Goal: Task Accomplishment & Management: Use online tool/utility

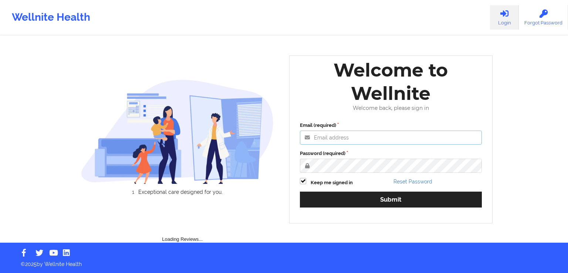
click at [360, 144] on input "Email (required)" at bounding box center [391, 138] width 182 height 14
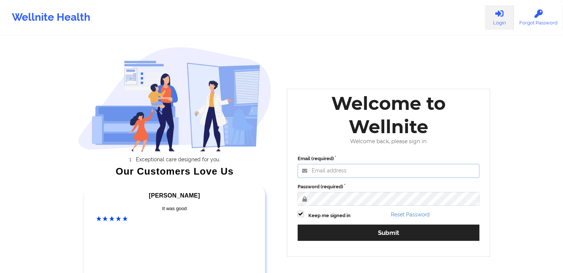
type input "[PERSON_NAME][EMAIL_ADDRESS][DOMAIN_NAME]"
click at [297, 225] on button "Submit" at bounding box center [388, 233] width 182 height 16
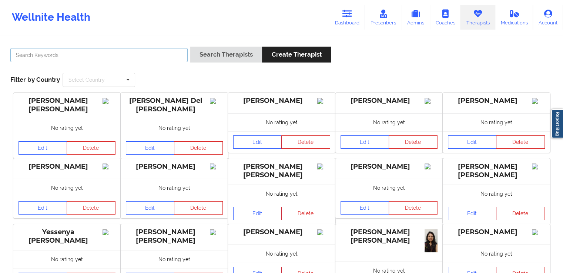
click at [144, 54] on input "text" at bounding box center [98, 55] width 177 height 14
type input "[PERSON_NAME]"
click at [190, 47] on button "Search Therapists" at bounding box center [226, 55] width 72 height 16
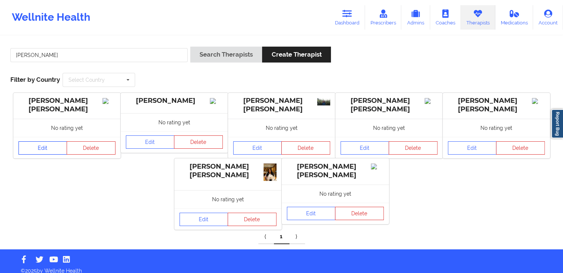
click at [46, 151] on link "Edit" at bounding box center [42, 147] width 49 height 13
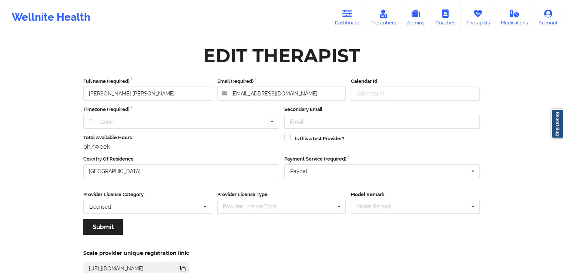
scroll to position [64, 0]
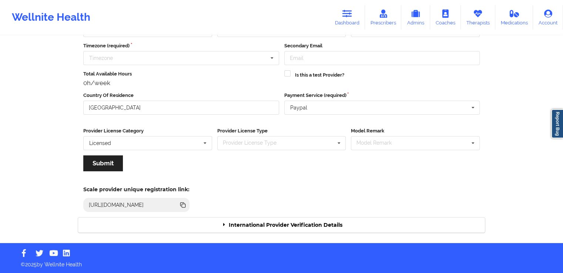
click at [352, 212] on div "Scale provider unique registration link: [URL][DOMAIN_NAME]" at bounding box center [281, 196] width 417 height 41
click at [340, 219] on div "International Provider Verification Details" at bounding box center [281, 225] width 407 height 15
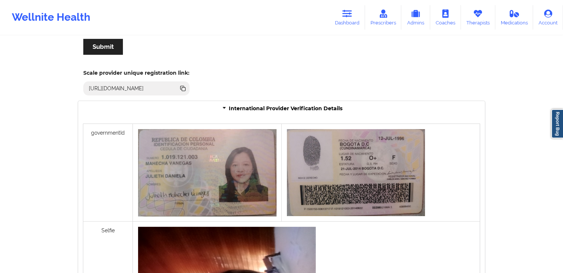
scroll to position [0, 0]
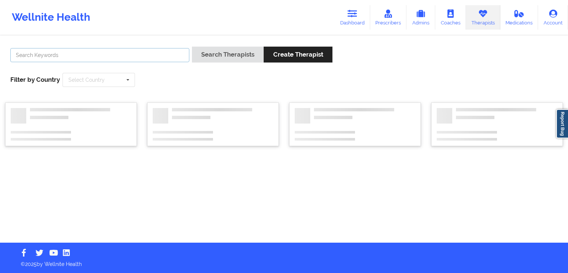
click at [143, 60] on input "text" at bounding box center [99, 55] width 179 height 14
paste input "[PERSON_NAME] [PERSON_NAME]"
type input "[PERSON_NAME] [PERSON_NAME]"
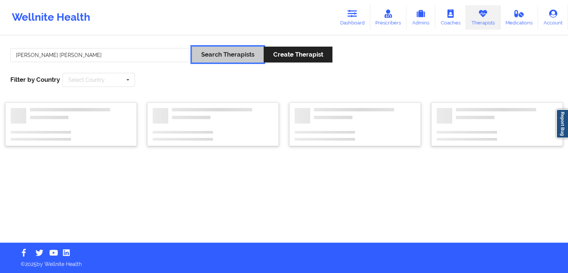
click at [229, 49] on button "Search Therapists" at bounding box center [228, 55] width 72 height 16
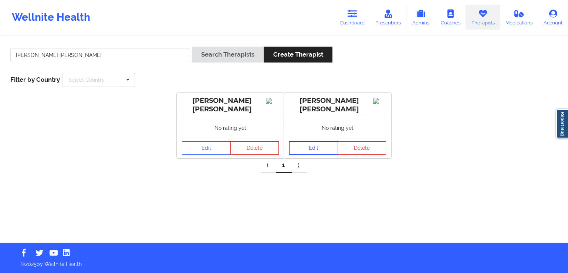
click at [313, 148] on link "Edit" at bounding box center [313, 147] width 49 height 13
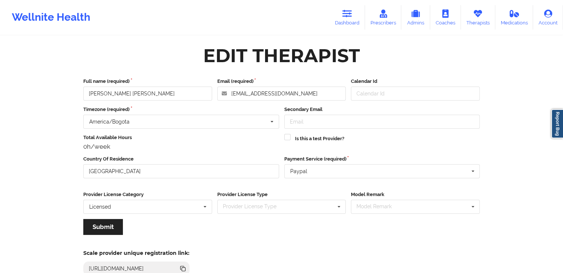
scroll to position [64, 0]
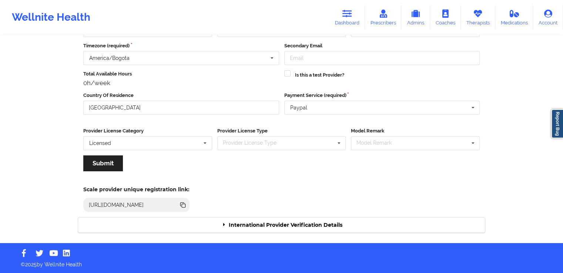
click at [350, 222] on div "International Provider Verification Details" at bounding box center [281, 225] width 407 height 15
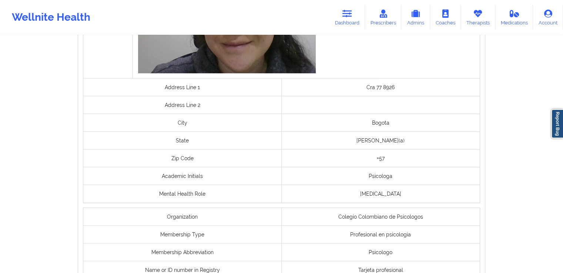
scroll to position [566, 0]
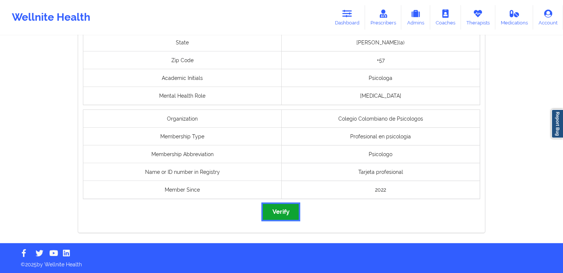
click at [279, 218] on button "Verify" at bounding box center [281, 212] width 36 height 16
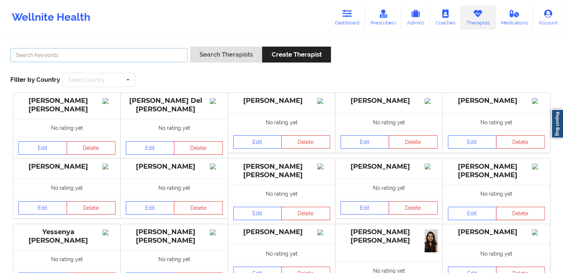
click at [154, 48] on input "text" at bounding box center [98, 55] width 177 height 14
paste input "[PERSON_NAME] [PERSON_NAME]"
type input "[PERSON_NAME] [PERSON_NAME]"
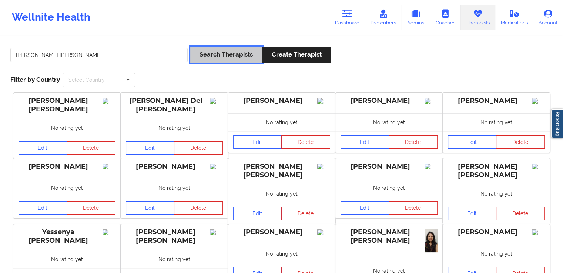
click at [226, 55] on button "Search Therapists" at bounding box center [226, 55] width 72 height 16
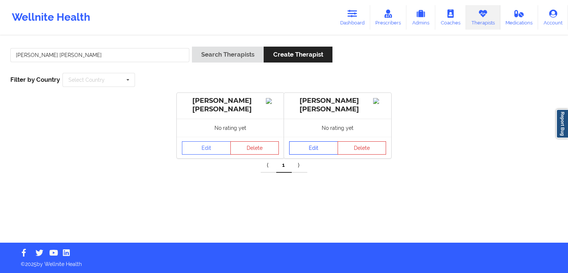
click at [307, 147] on link "Edit" at bounding box center [313, 147] width 49 height 13
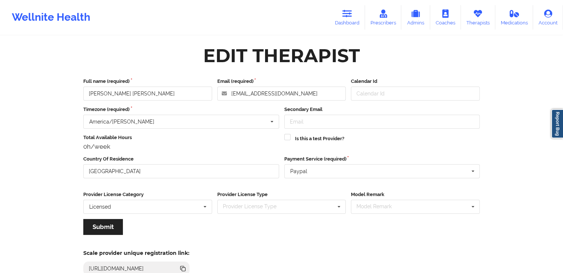
scroll to position [64, 0]
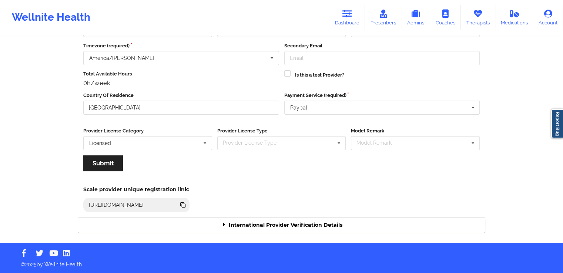
click at [361, 227] on div "International Provider Verification Details" at bounding box center [281, 225] width 407 height 15
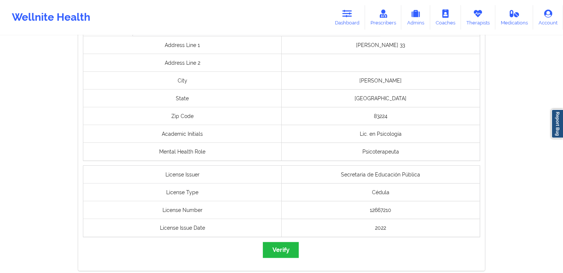
scroll to position [580, 0]
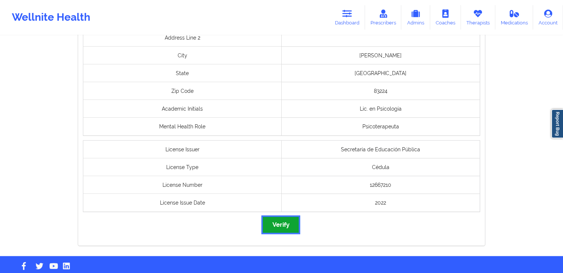
click at [282, 228] on button "Verify" at bounding box center [281, 225] width 36 height 16
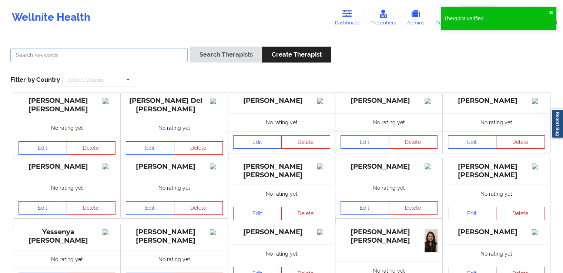
click at [160, 57] on input "text" at bounding box center [98, 55] width 177 height 14
paste input "[PERSON_NAME]"
type input "[PERSON_NAME]"
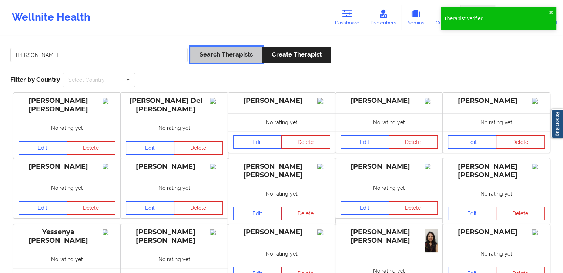
click at [249, 63] on button "Search Therapists" at bounding box center [226, 55] width 72 height 16
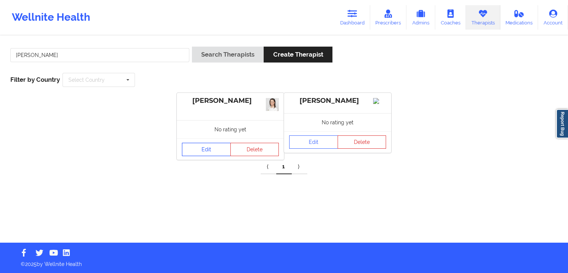
click at [203, 143] on link "Edit" at bounding box center [206, 149] width 49 height 13
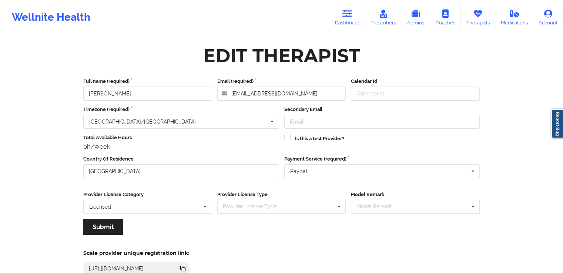
scroll to position [64, 0]
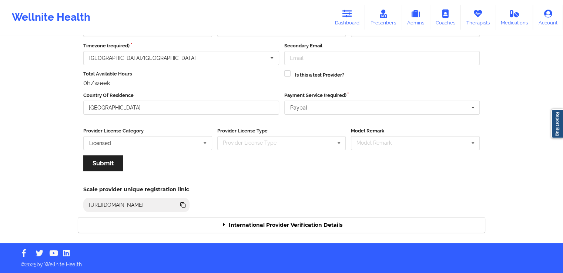
click at [303, 226] on div "International Provider Verification Details" at bounding box center [281, 225] width 407 height 15
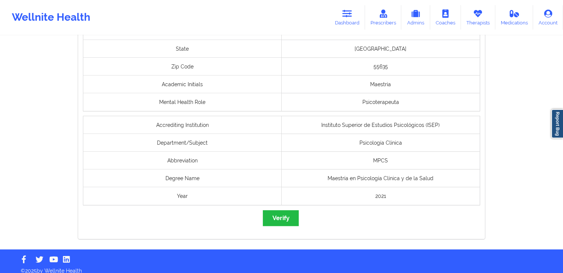
scroll to position [574, 0]
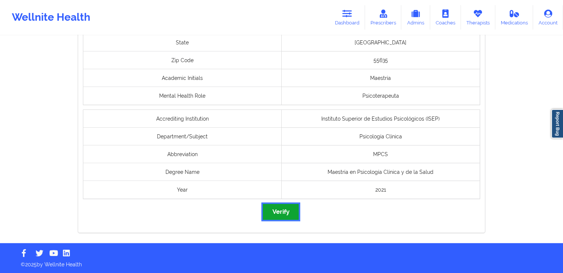
click at [282, 209] on button "Verify" at bounding box center [281, 212] width 36 height 16
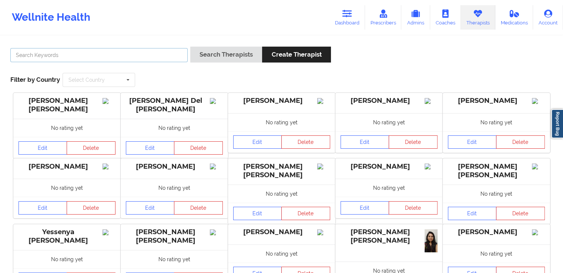
click at [151, 54] on input "text" at bounding box center [98, 55] width 177 height 14
paste input "[PERSON_NAME]"
type input "[PERSON_NAME]"
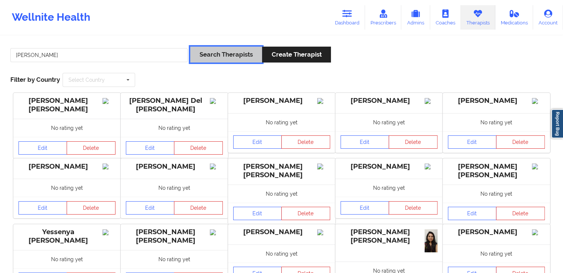
click at [211, 55] on button "Search Therapists" at bounding box center [226, 55] width 72 height 16
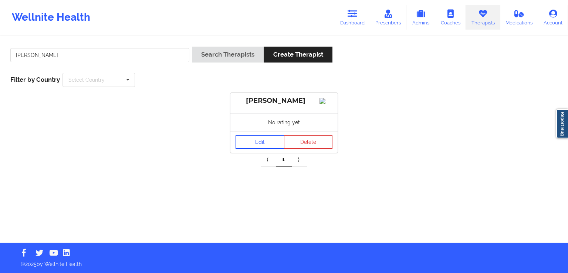
click at [256, 149] on link "Edit" at bounding box center [260, 141] width 49 height 13
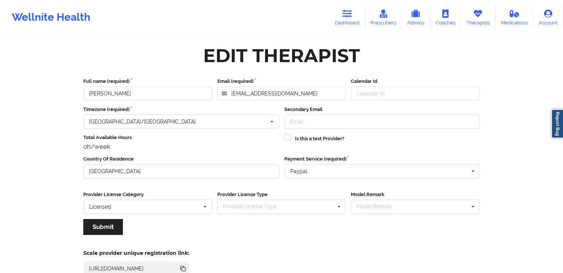
scroll to position [64, 0]
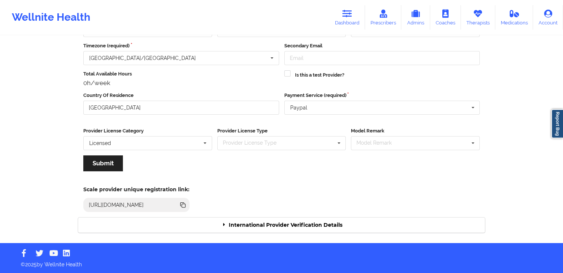
click at [330, 227] on div "International Provider Verification Details" at bounding box center [281, 225] width 407 height 15
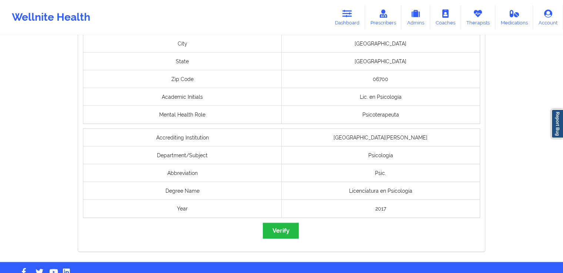
scroll to position [611, 0]
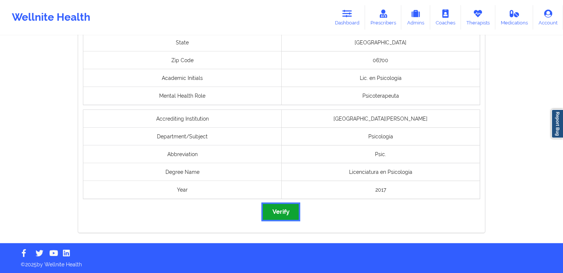
click at [276, 212] on button "Verify" at bounding box center [281, 212] width 36 height 16
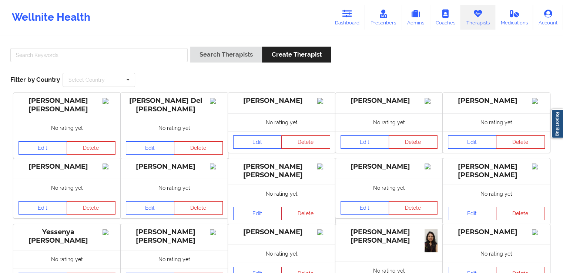
click at [130, 64] on div at bounding box center [99, 57] width 182 height 21
click at [133, 62] on input "text" at bounding box center [98, 55] width 177 height 14
paste input "[PERSON_NAME]"
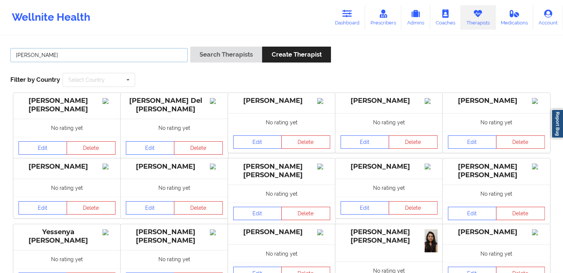
type input "[PERSON_NAME]"
click at [221, 64] on div "Search Therapists Create Therapist" at bounding box center [260, 57] width 141 height 21
click at [242, 54] on button "Search Therapists" at bounding box center [226, 55] width 72 height 16
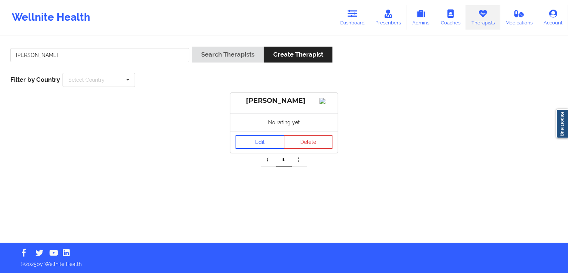
click at [249, 149] on link "Edit" at bounding box center [260, 141] width 49 height 13
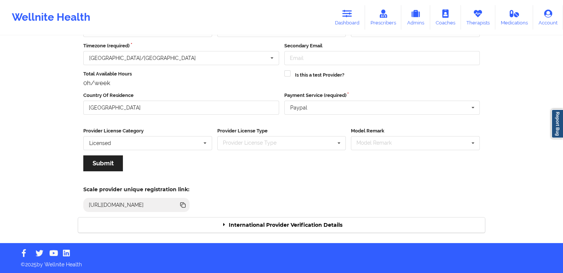
click at [290, 223] on div "International Provider Verification Details" at bounding box center [281, 225] width 407 height 15
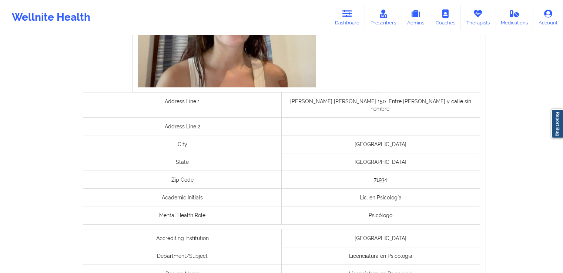
scroll to position [593, 0]
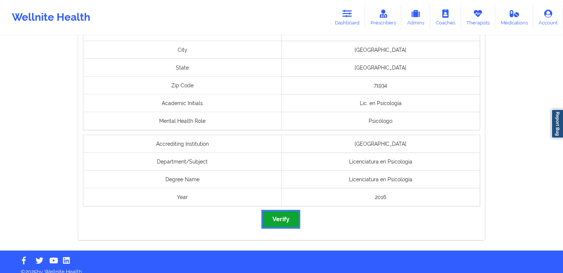
click at [284, 211] on button "Verify" at bounding box center [281, 219] width 36 height 16
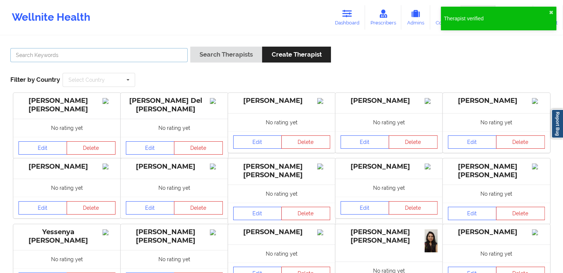
click at [165, 57] on input "text" at bounding box center [98, 55] width 177 height 14
paste input "[PERSON_NAME] [PERSON_NAME]"
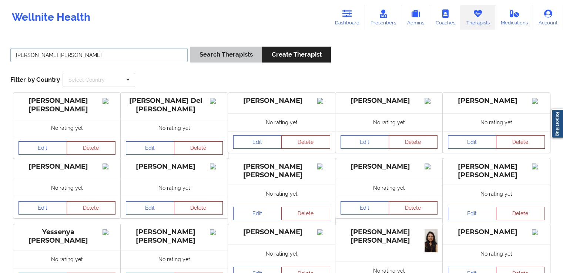
type input "[PERSON_NAME] [PERSON_NAME]"
click at [208, 54] on button "Search Therapists" at bounding box center [226, 55] width 72 height 16
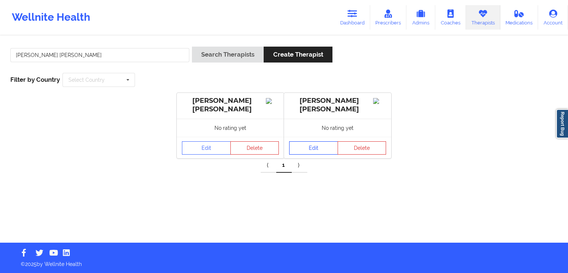
click at [298, 148] on link "Edit" at bounding box center [313, 147] width 49 height 13
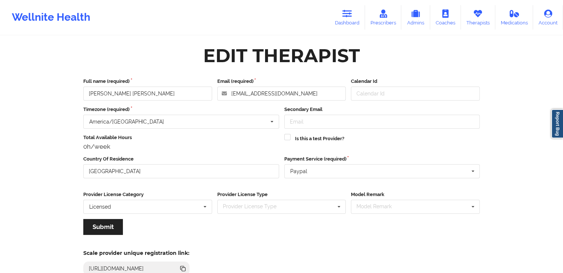
scroll to position [64, 0]
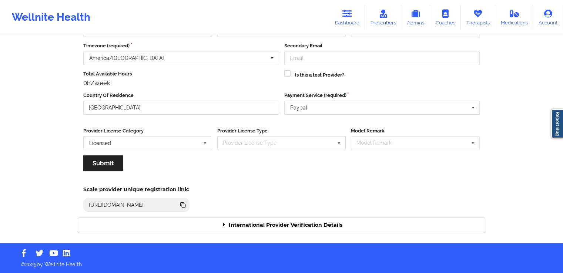
click at [328, 222] on div "International Provider Verification Details" at bounding box center [281, 225] width 407 height 15
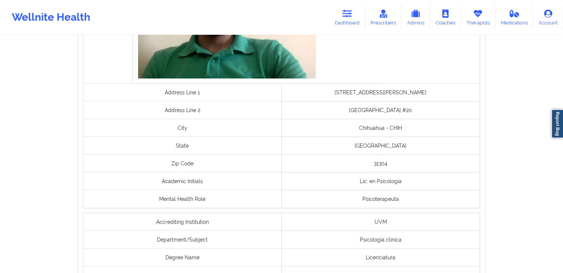
scroll to position [536, 0]
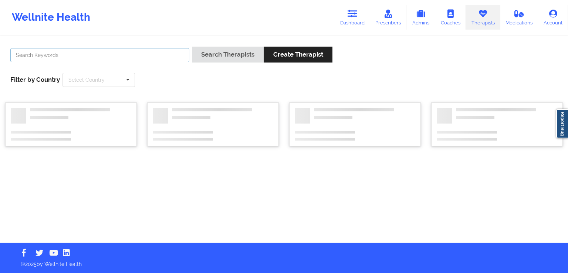
click at [150, 54] on input "text" at bounding box center [99, 55] width 179 height 14
paste input "[PERSON_NAME] [PERSON_NAME]"
type input "[PERSON_NAME] [PERSON_NAME]"
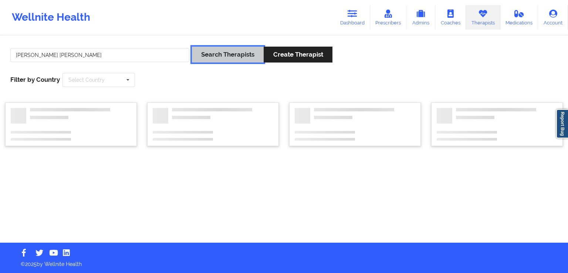
click at [218, 58] on button "Search Therapists" at bounding box center [228, 55] width 72 height 16
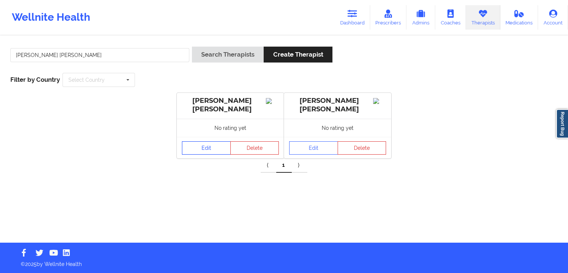
click at [203, 144] on link "Edit" at bounding box center [206, 147] width 49 height 13
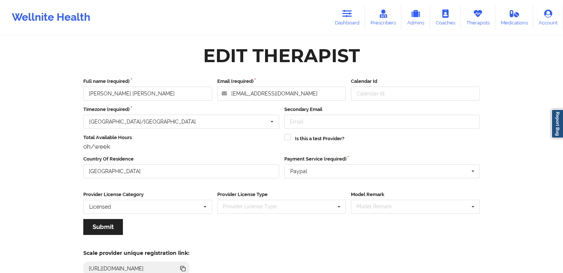
scroll to position [64, 0]
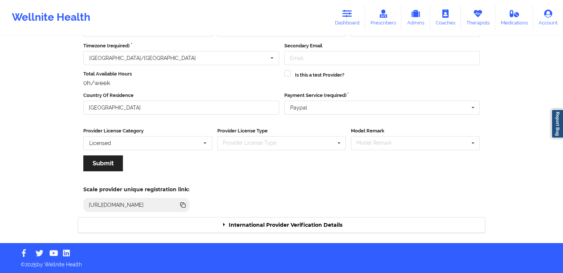
click at [292, 221] on div "International Provider Verification Details" at bounding box center [281, 225] width 407 height 15
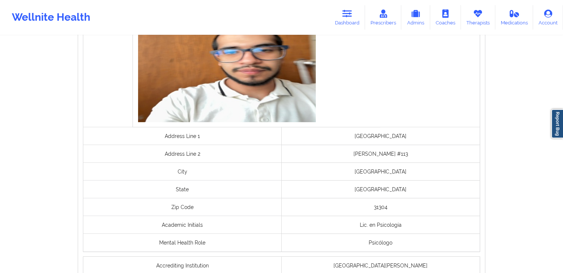
scroll to position [567, 0]
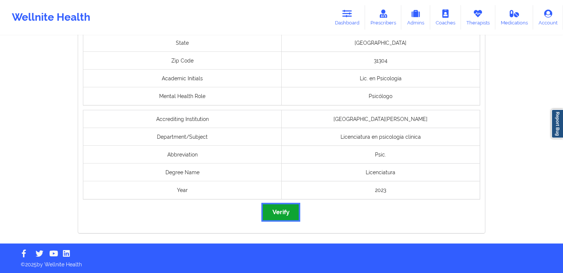
click at [287, 216] on button "Verify" at bounding box center [281, 212] width 36 height 16
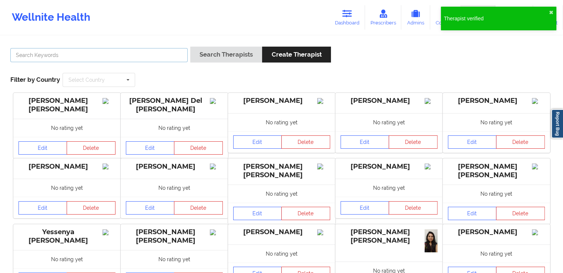
click at [159, 59] on input "text" at bounding box center [98, 55] width 177 height 14
paste input "[PERSON_NAME] [PERSON_NAME]"
type input "[PERSON_NAME] [PERSON_NAME]"
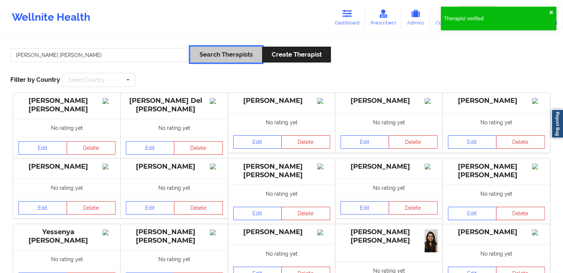
click at [226, 55] on button "Search Therapists" at bounding box center [226, 55] width 72 height 16
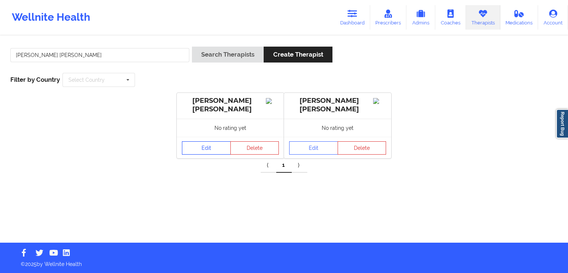
click at [213, 150] on link "Edit" at bounding box center [206, 147] width 49 height 13
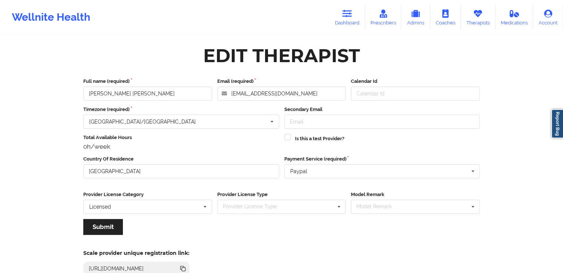
scroll to position [64, 0]
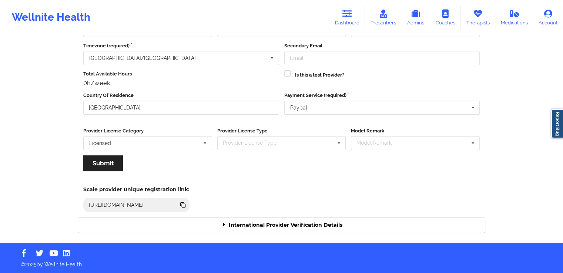
click at [290, 222] on div "International Provider Verification Details" at bounding box center [281, 225] width 407 height 15
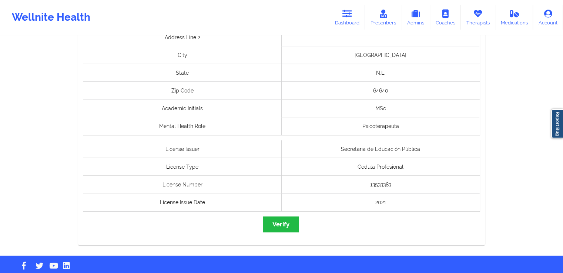
scroll to position [550, 0]
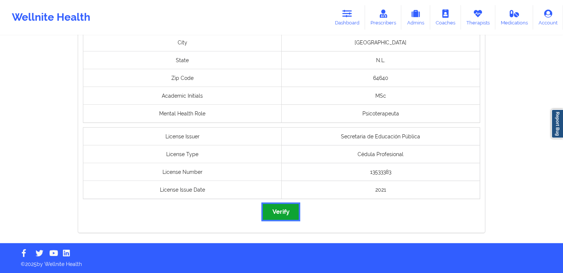
click at [281, 212] on button "Verify" at bounding box center [281, 212] width 36 height 16
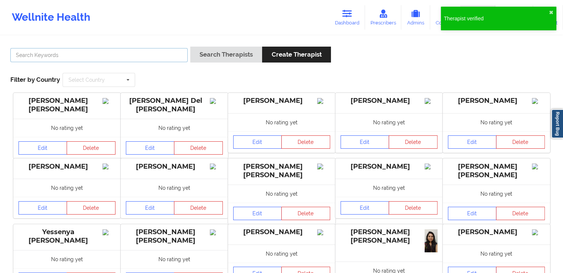
drag, startPoint x: 162, startPoint y: 54, endPoint x: 159, endPoint y: 43, distance: 11.5
click at [162, 54] on input "text" at bounding box center [98, 55] width 177 height 14
paste input "Ever [PERSON_NAME] [PERSON_NAME]"
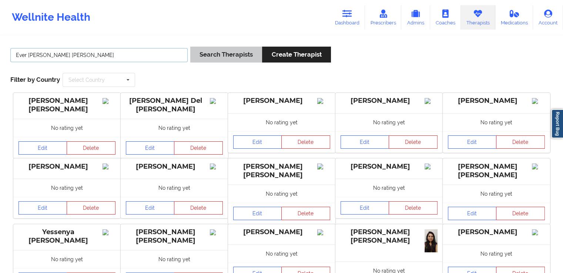
type input "Ever [PERSON_NAME] [PERSON_NAME]"
click at [219, 55] on button "Search Therapists" at bounding box center [226, 55] width 72 height 16
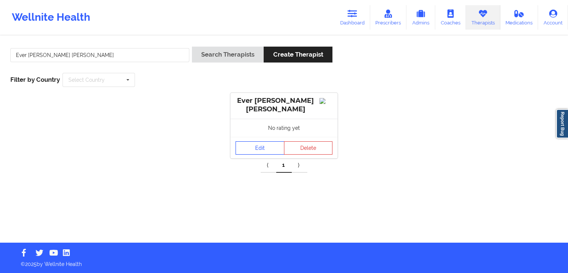
click at [248, 148] on link "Edit" at bounding box center [260, 147] width 49 height 13
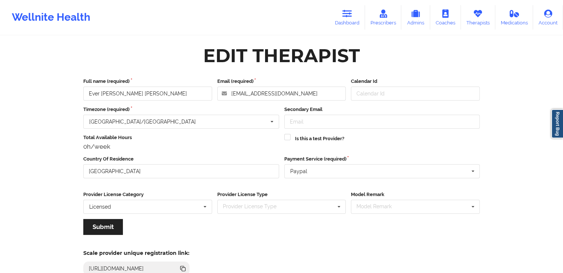
scroll to position [64, 0]
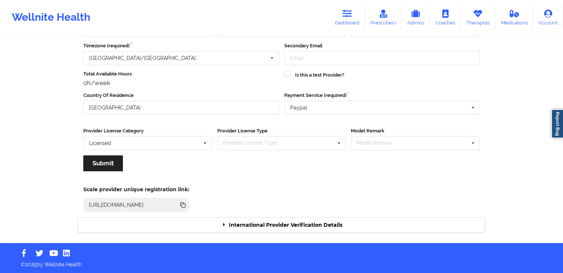
click at [338, 236] on div "Edit Therapist Full name (required) Ever [PERSON_NAME] [PERSON_NAME] Email (req…" at bounding box center [281, 108] width 417 height 260
click at [351, 229] on div "International Provider Verification Details" at bounding box center [281, 225] width 407 height 15
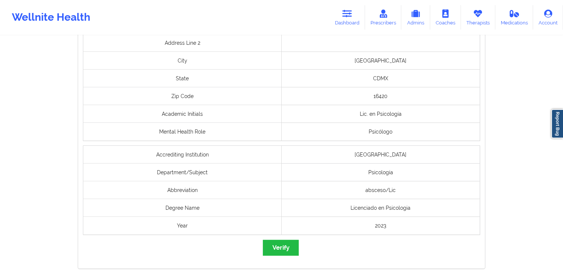
scroll to position [611, 0]
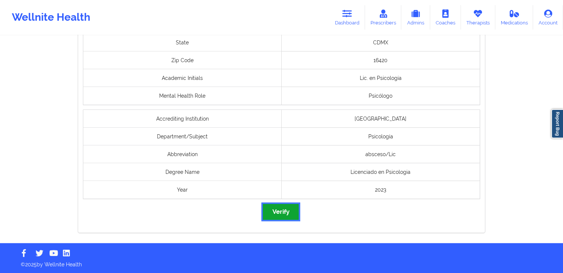
click at [273, 218] on button "Verify" at bounding box center [281, 212] width 36 height 16
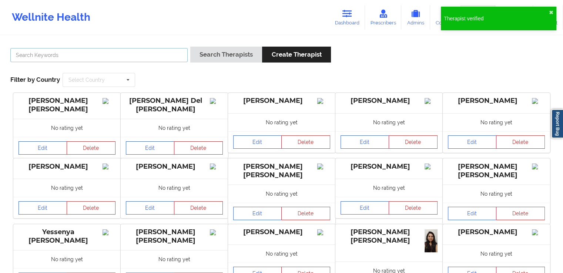
click at [131, 51] on input "text" at bounding box center [98, 55] width 177 height 14
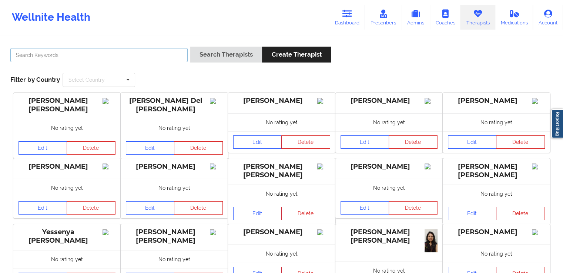
paste input "Ever [PERSON_NAME] [PERSON_NAME]"
type input "Ever [PERSON_NAME] [PERSON_NAME]"
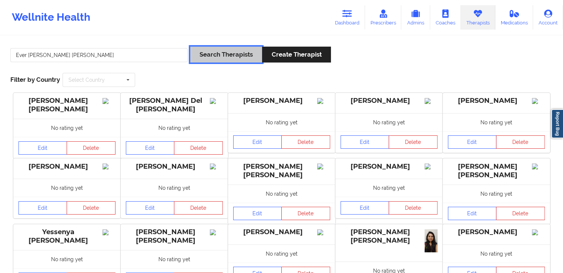
click at [194, 54] on button "Search Therapists" at bounding box center [226, 55] width 72 height 16
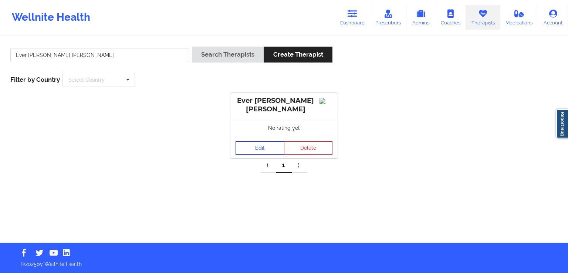
click at [246, 148] on link "Edit" at bounding box center [260, 147] width 49 height 13
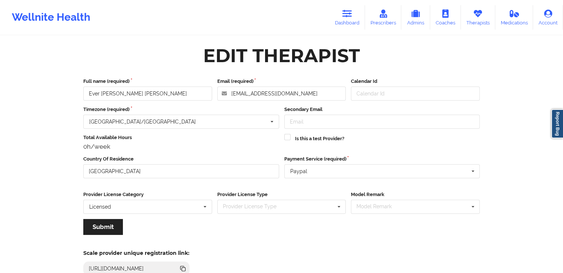
scroll to position [64, 0]
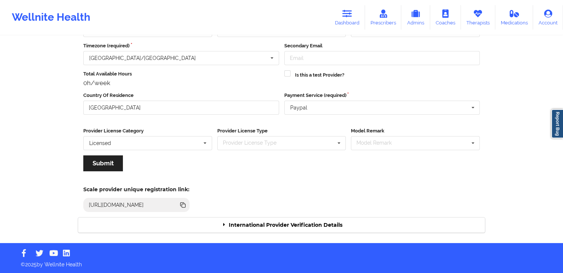
click at [337, 222] on div "International Provider Verification Details" at bounding box center [281, 225] width 407 height 15
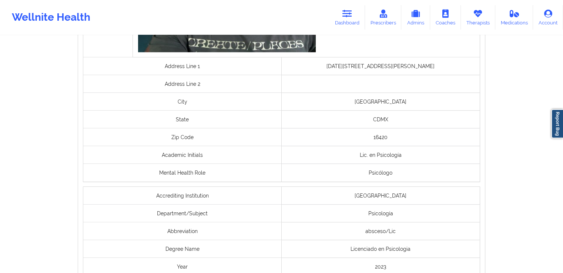
scroll to position [556, 0]
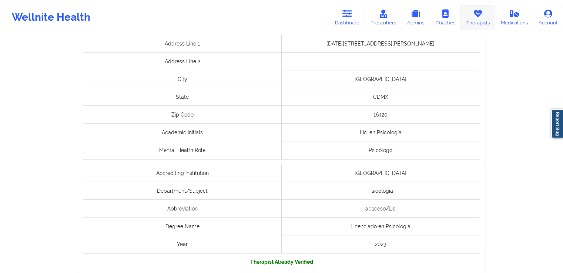
click at [492, 13] on link "Therapists" at bounding box center [478, 17] width 34 height 24
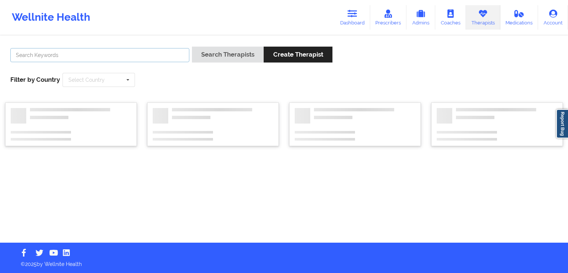
click at [144, 54] on input "text" at bounding box center [99, 55] width 179 height 14
paste input "[PERSON_NAME]"
type input "[PERSON_NAME]"
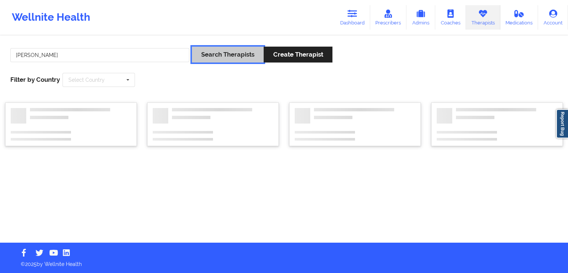
click at [242, 50] on button "Search Therapists" at bounding box center [228, 55] width 72 height 16
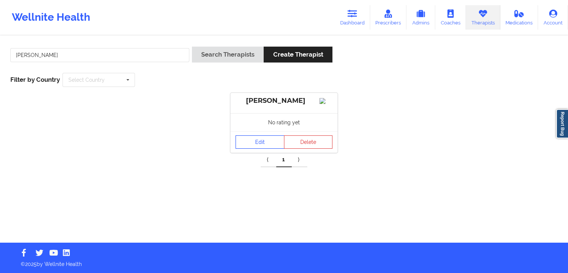
click at [259, 149] on link "Edit" at bounding box center [260, 141] width 49 height 13
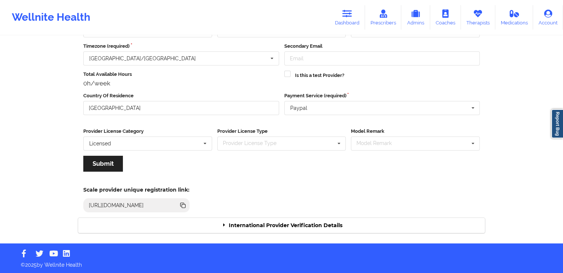
click at [314, 227] on div "International Provider Verification Details" at bounding box center [281, 225] width 407 height 15
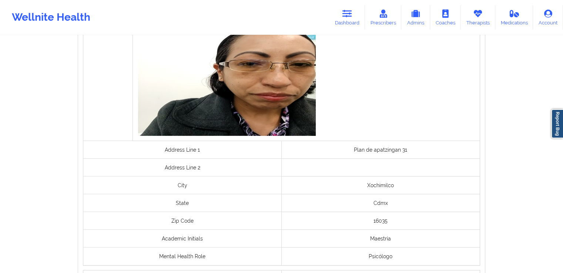
scroll to position [538, 0]
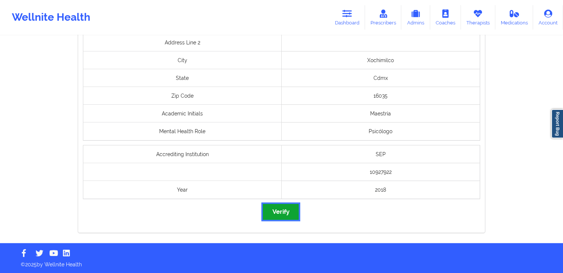
click at [282, 213] on button "Verify" at bounding box center [281, 212] width 36 height 16
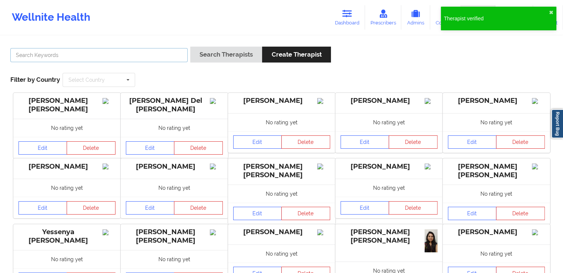
click at [160, 51] on input "text" at bounding box center [98, 55] width 177 height 14
paste input "[PERSON_NAME]"
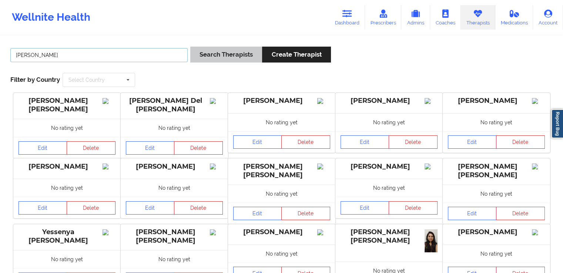
type input "[PERSON_NAME]"
click at [229, 47] on button "Search Therapists" at bounding box center [226, 55] width 72 height 16
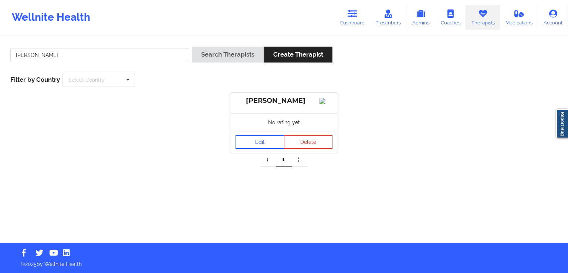
click at [264, 149] on link "Edit" at bounding box center [260, 141] width 49 height 13
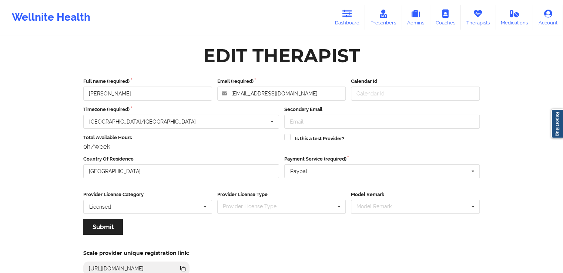
scroll to position [64, 0]
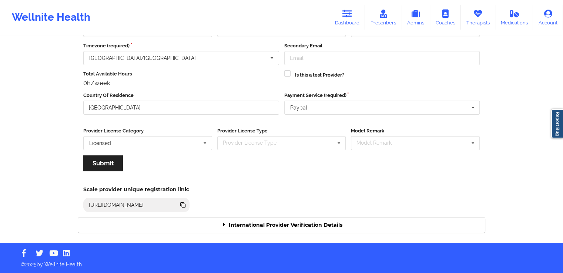
click at [310, 225] on div "International Provider Verification Details" at bounding box center [281, 225] width 407 height 15
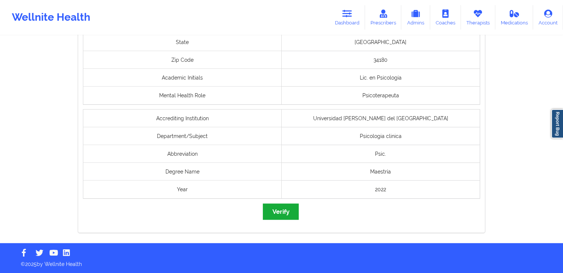
scroll to position [568, 0]
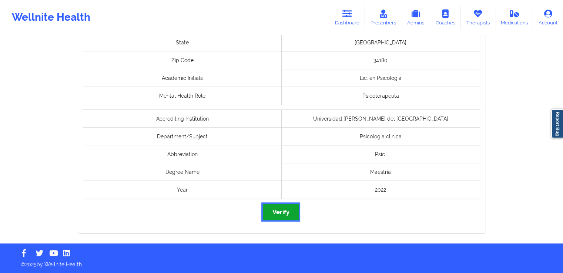
click at [285, 213] on button "Verify" at bounding box center [281, 212] width 36 height 16
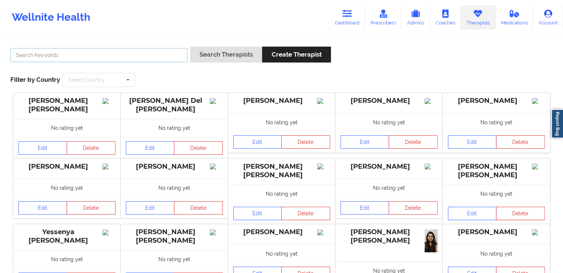
click at [152, 55] on input "text" at bounding box center [98, 55] width 177 height 14
paste input "[PERSON_NAME]"
type input "[PERSON_NAME]"
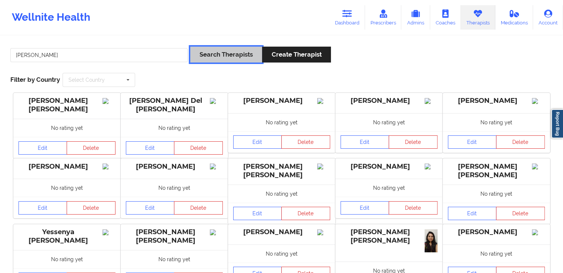
click at [232, 49] on button "Search Therapists" at bounding box center [226, 55] width 72 height 16
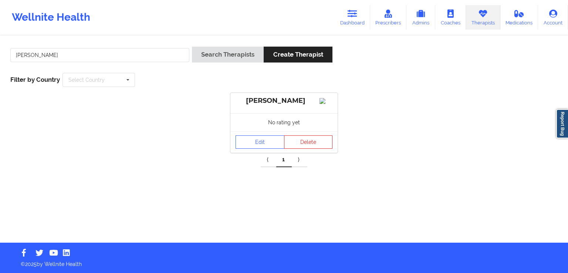
click at [260, 141] on div "Edit Delete" at bounding box center [283, 141] width 107 height 21
click at [260, 149] on link "Edit" at bounding box center [260, 141] width 49 height 13
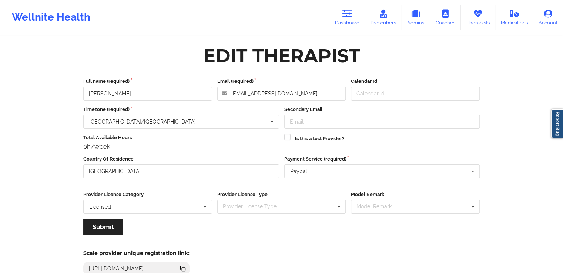
scroll to position [64, 0]
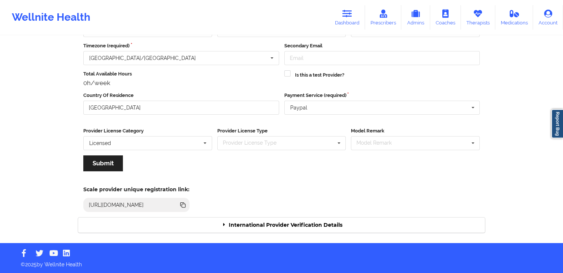
click at [327, 225] on div "International Provider Verification Details" at bounding box center [281, 225] width 407 height 15
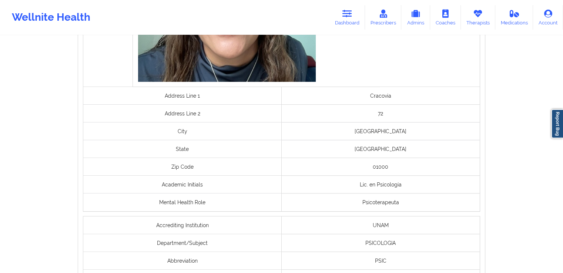
scroll to position [574, 0]
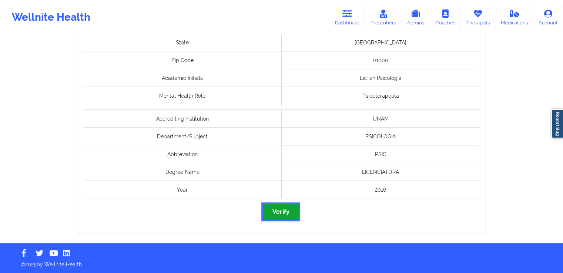
click at [282, 215] on button "Verify" at bounding box center [281, 212] width 36 height 16
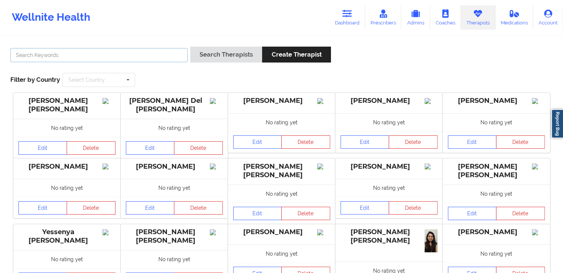
click at [114, 54] on input "text" at bounding box center [98, 55] width 177 height 14
paste input "America [PERSON_NAME]"
type input "America [PERSON_NAME]"
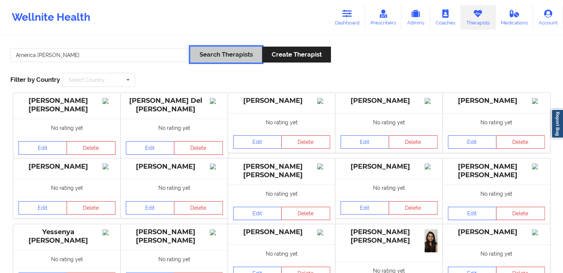
click at [229, 49] on button "Search Therapists" at bounding box center [226, 55] width 72 height 16
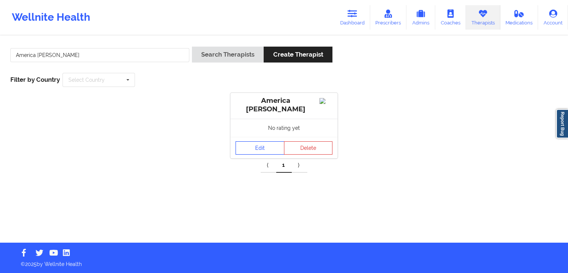
click at [261, 152] on link "Edit" at bounding box center [260, 147] width 49 height 13
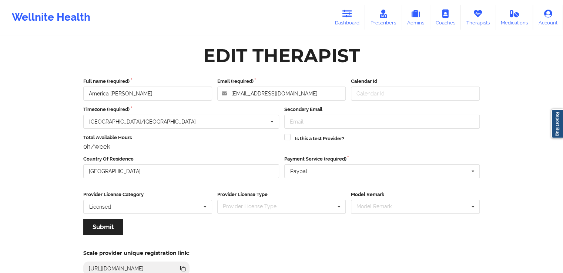
scroll to position [64, 0]
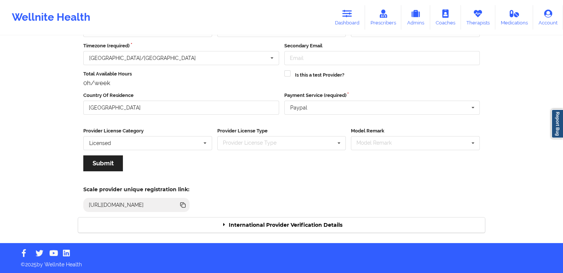
click at [321, 225] on div "International Provider Verification Details" at bounding box center [281, 225] width 407 height 15
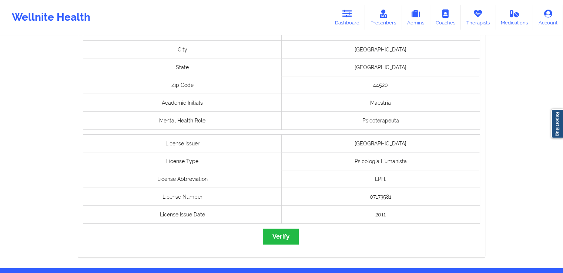
scroll to position [611, 0]
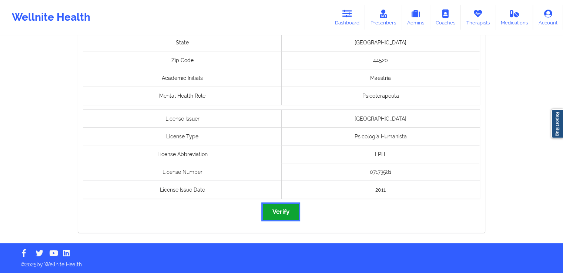
click at [283, 214] on button "Verify" at bounding box center [281, 212] width 36 height 16
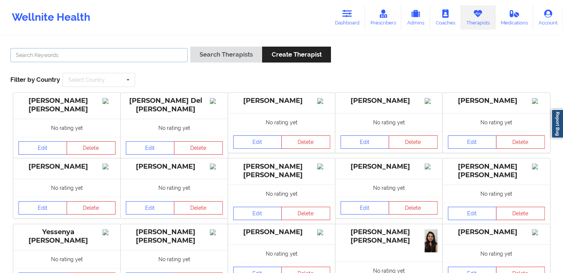
click at [118, 58] on input "text" at bounding box center [98, 55] width 177 height 14
click at [124, 51] on input "text" at bounding box center [98, 55] width 177 height 14
paste input "America [PERSON_NAME]"
type input "America [PERSON_NAME]"
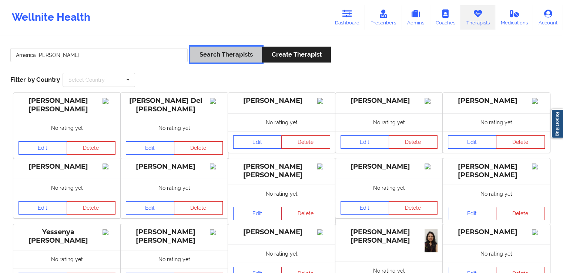
click at [230, 57] on button "Search Therapists" at bounding box center [226, 55] width 72 height 16
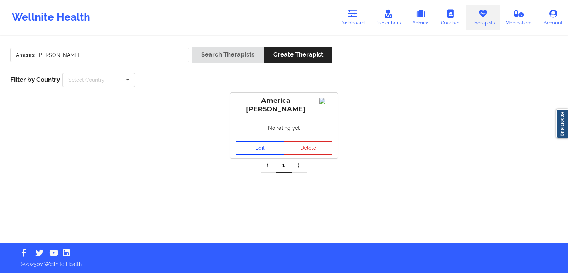
click at [253, 144] on link "Edit" at bounding box center [260, 147] width 49 height 13
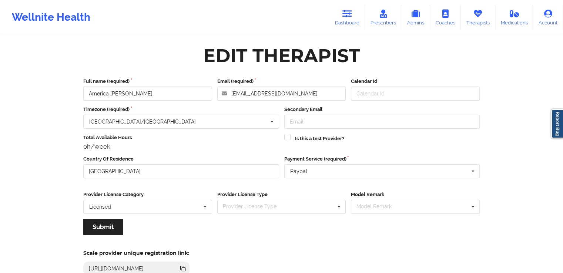
scroll to position [64, 0]
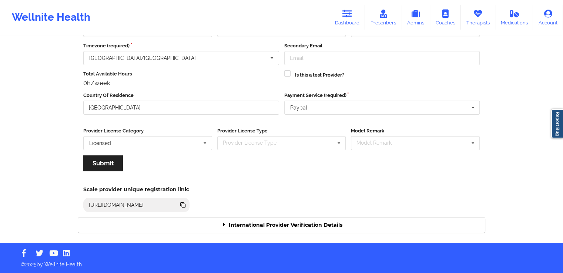
click at [341, 224] on div "International Provider Verification Details" at bounding box center [281, 225] width 407 height 15
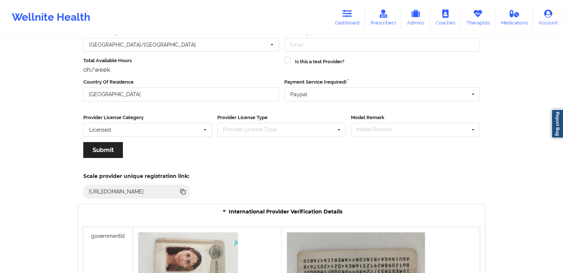
scroll to position [0, 0]
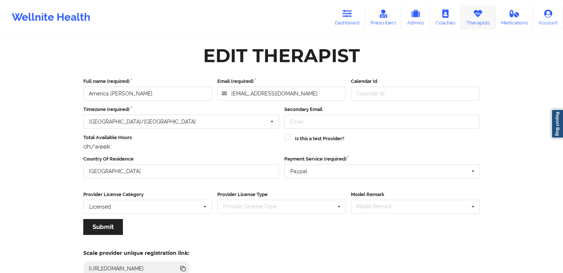
click at [475, 16] on icon at bounding box center [478, 14] width 10 height 8
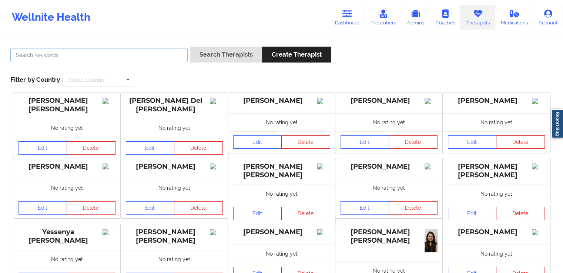
click at [115, 49] on input "text" at bounding box center [98, 55] width 177 height 14
paste input "[PERSON_NAME] [PERSON_NAME]"
type input "[PERSON_NAME] [PERSON_NAME]"
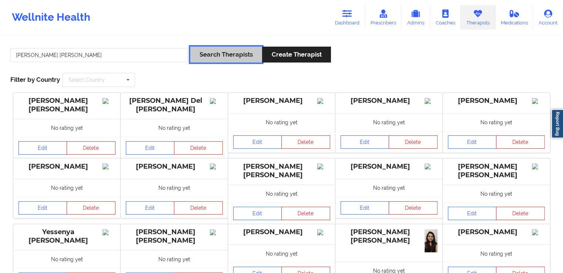
click at [216, 54] on button "Search Therapists" at bounding box center [226, 55] width 72 height 16
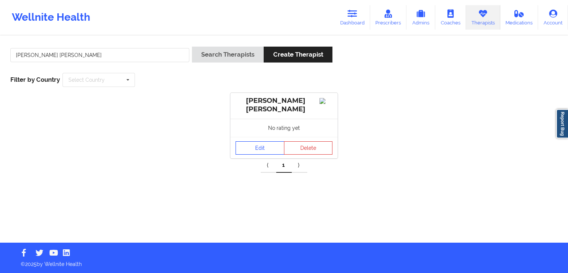
click at [248, 153] on link "Edit" at bounding box center [260, 147] width 49 height 13
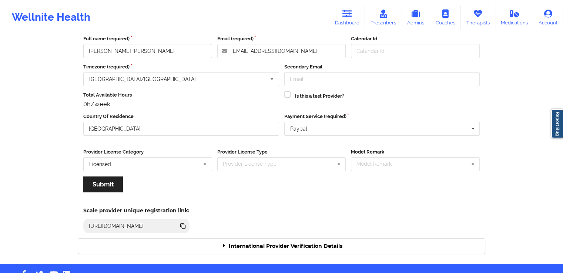
scroll to position [64, 0]
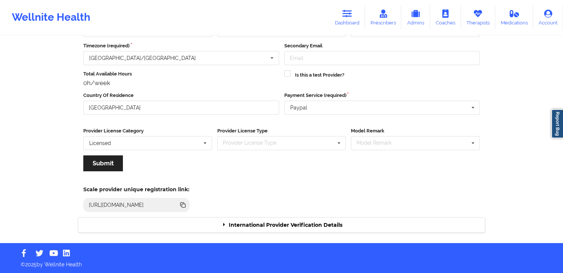
click at [297, 225] on div "International Provider Verification Details" at bounding box center [281, 225] width 407 height 15
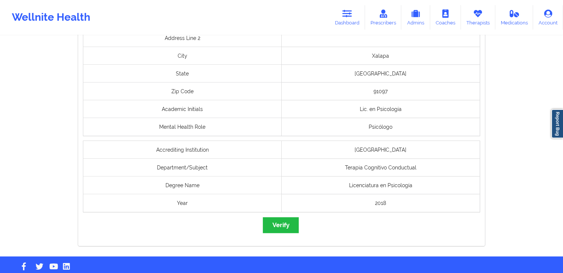
scroll to position [555, 0]
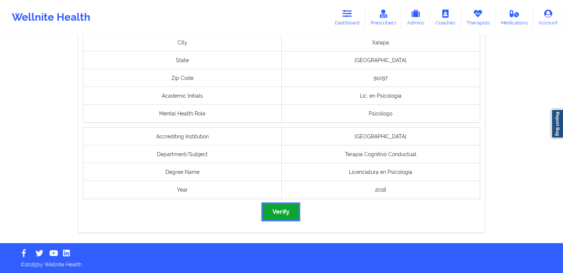
click at [287, 213] on button "Verify" at bounding box center [281, 212] width 36 height 16
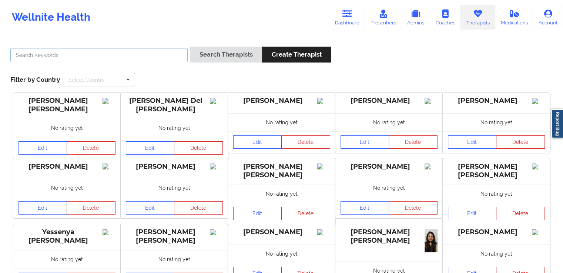
click at [136, 52] on input "text" at bounding box center [98, 55] width 177 height 14
paste input "[PERSON_NAME]"
type input "[PERSON_NAME]"
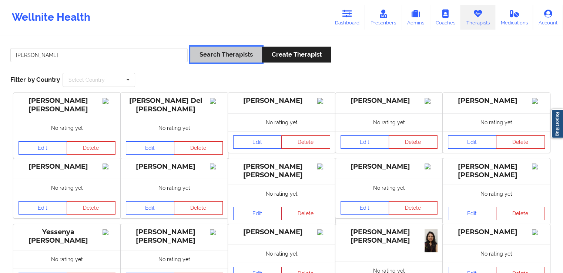
click at [212, 55] on button "Search Therapists" at bounding box center [226, 55] width 72 height 16
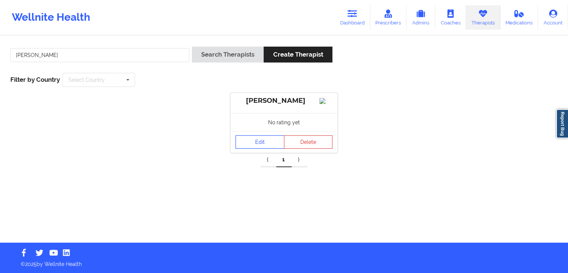
click at [253, 148] on link "Edit" at bounding box center [260, 141] width 49 height 13
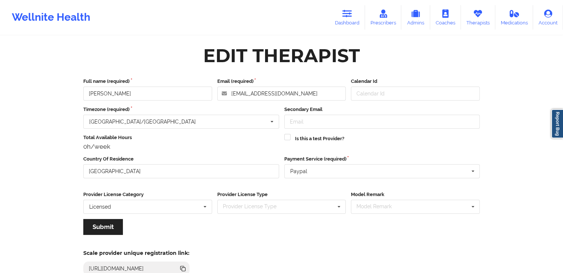
scroll to position [64, 0]
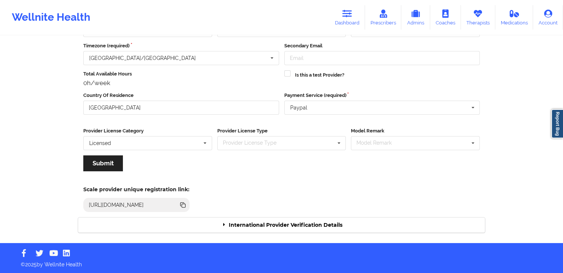
click at [306, 227] on div "International Provider Verification Details" at bounding box center [281, 225] width 407 height 15
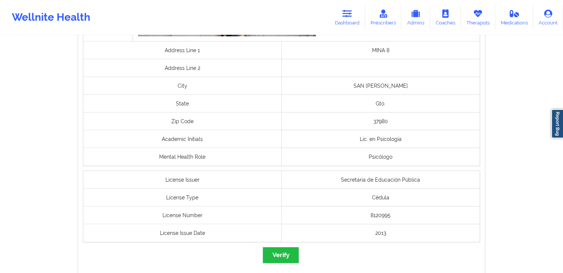
scroll to position [564, 0]
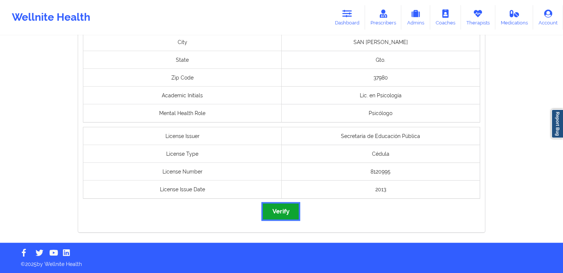
click at [283, 215] on button "Verify" at bounding box center [281, 211] width 36 height 16
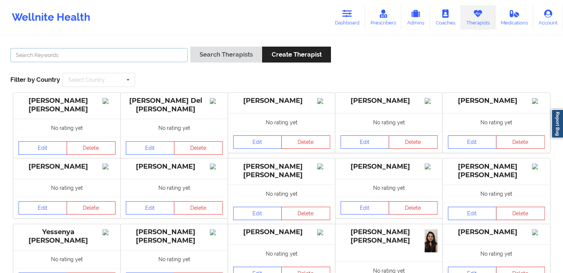
click at [151, 50] on input "text" at bounding box center [98, 55] width 177 height 14
paste input "[PERSON_NAME] [PERSON_NAME]"
type input "[PERSON_NAME] [PERSON_NAME]"
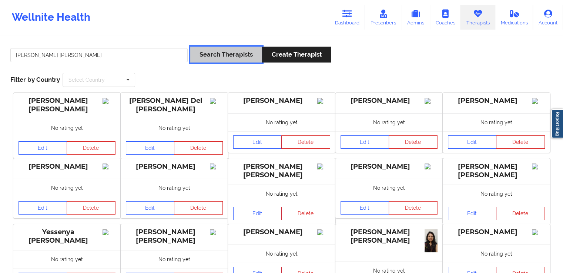
click at [237, 57] on button "Search Therapists" at bounding box center [226, 55] width 72 height 16
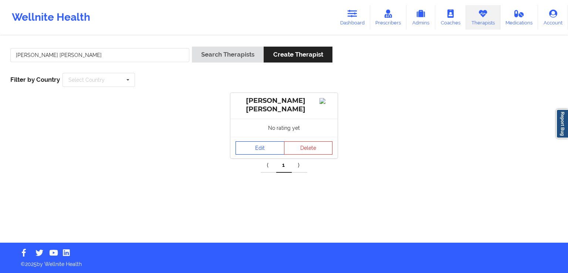
click at [268, 153] on link "Edit" at bounding box center [260, 147] width 49 height 13
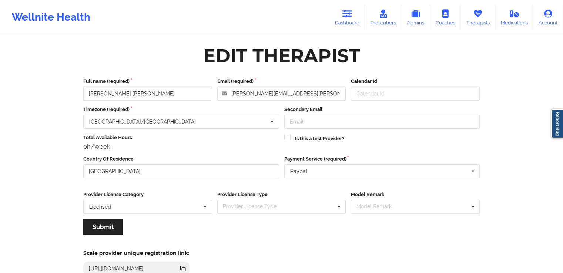
scroll to position [64, 0]
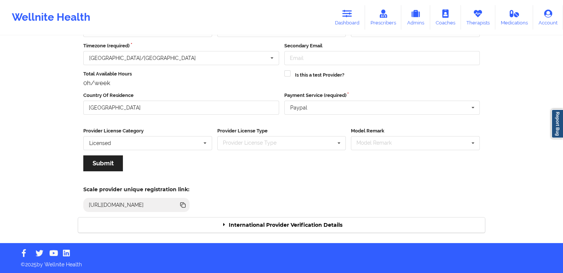
click at [336, 225] on div "International Provider Verification Details" at bounding box center [281, 225] width 407 height 15
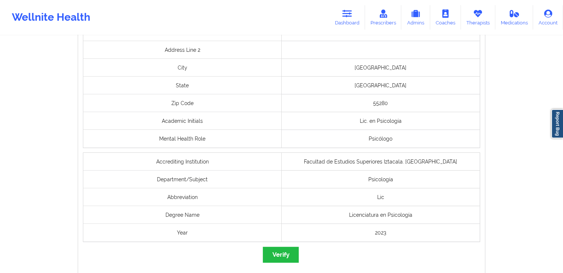
scroll to position [565, 0]
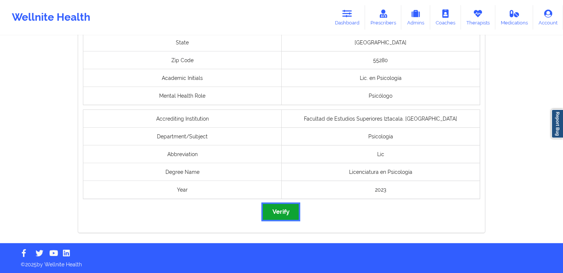
click at [280, 213] on button "Verify" at bounding box center [281, 212] width 36 height 16
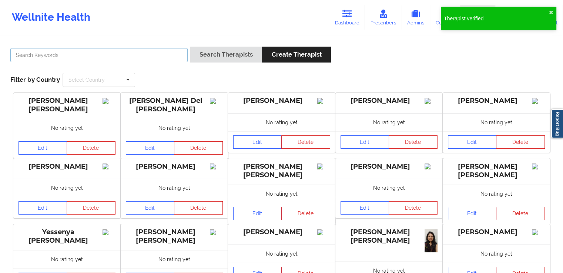
click at [172, 53] on input "text" at bounding box center [98, 55] width 177 height 14
paste input "[PERSON_NAME] Mar [PERSON_NAME]"
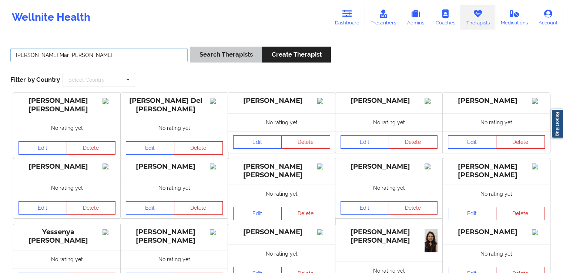
type input "[PERSON_NAME] Mar [PERSON_NAME]"
click at [212, 53] on button "Search Therapists" at bounding box center [226, 55] width 72 height 16
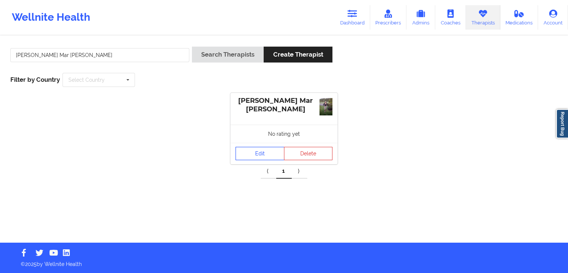
click at [256, 148] on link "Edit" at bounding box center [260, 153] width 49 height 13
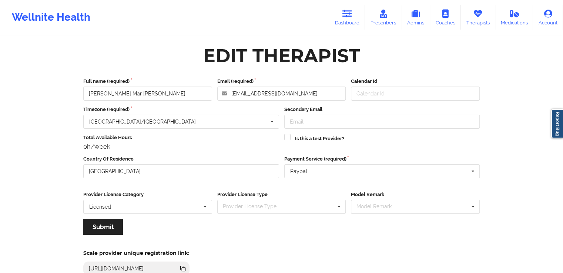
scroll to position [64, 0]
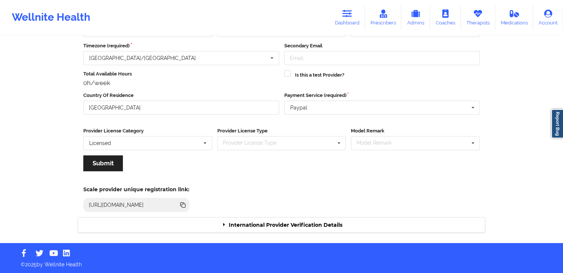
click at [314, 228] on div "International Provider Verification Details" at bounding box center [281, 225] width 407 height 15
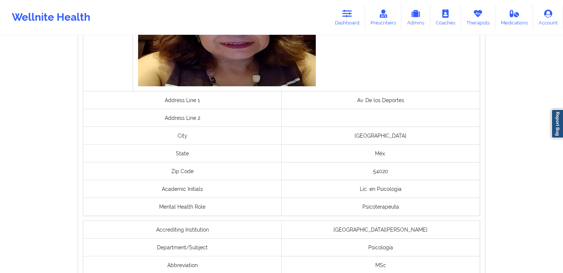
scroll to position [582, 0]
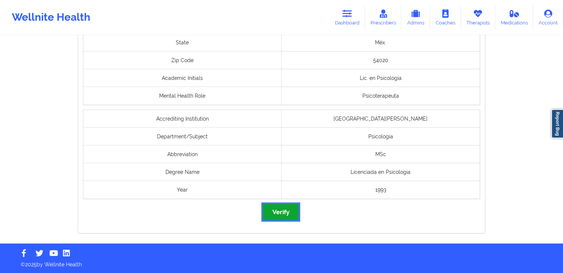
click at [283, 218] on button "Verify" at bounding box center [281, 212] width 36 height 16
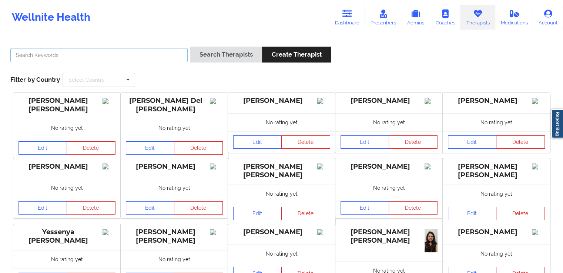
click at [146, 58] on input "text" at bounding box center [98, 55] width 177 height 14
paste input "[PERSON_NAME]"
type input "[PERSON_NAME]"
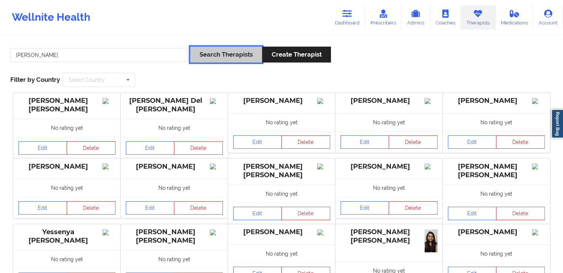
click at [220, 49] on button "Search Therapists" at bounding box center [226, 55] width 72 height 16
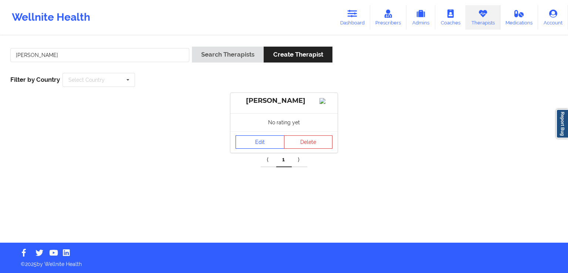
click at [254, 148] on link "Edit" at bounding box center [260, 141] width 49 height 13
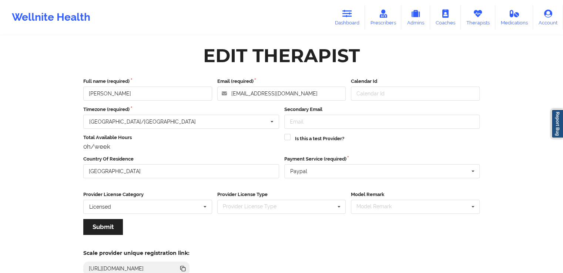
scroll to position [64, 0]
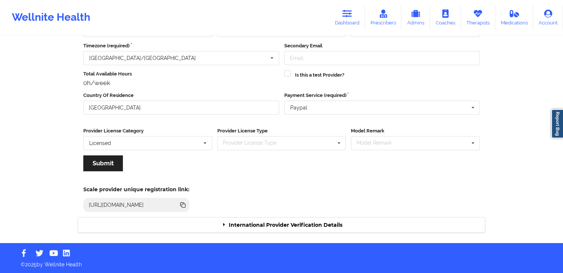
click at [317, 223] on div "International Provider Verification Details" at bounding box center [281, 225] width 407 height 15
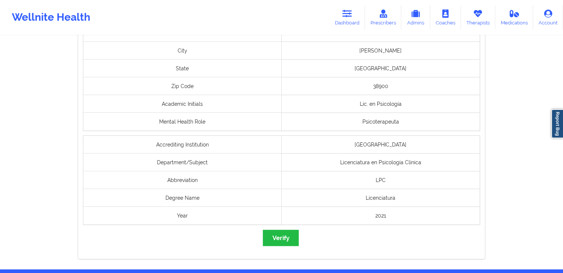
scroll to position [556, 0]
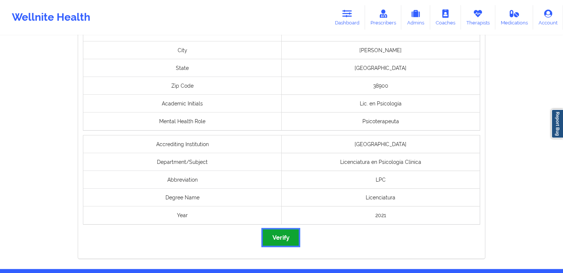
click at [284, 241] on button "Verify" at bounding box center [281, 237] width 36 height 16
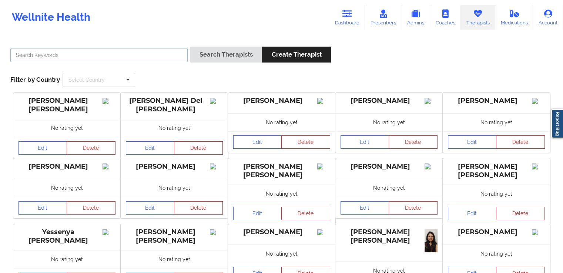
click at [142, 55] on input "text" at bounding box center [98, 55] width 177 height 14
paste input "[PERSON_NAME]"
type input "[PERSON_NAME]"
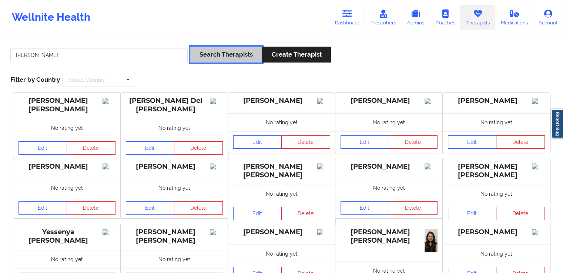
click at [244, 57] on button "Search Therapists" at bounding box center [226, 55] width 72 height 16
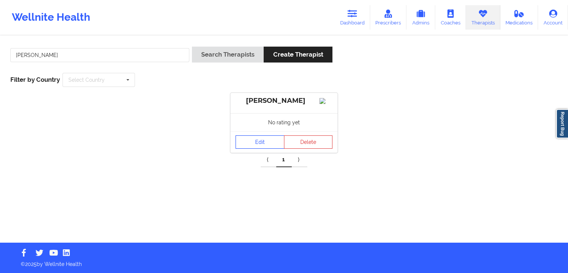
click at [255, 149] on link "Edit" at bounding box center [260, 141] width 49 height 13
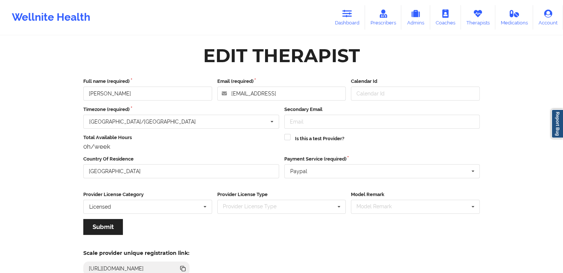
scroll to position [64, 0]
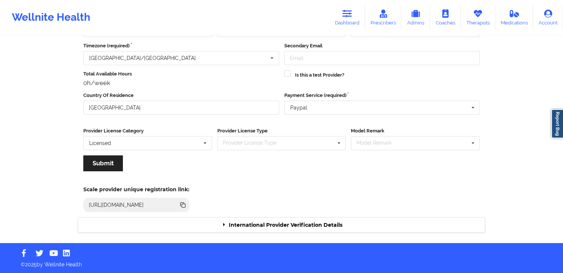
click at [308, 225] on div "International Provider Verification Details" at bounding box center [281, 225] width 407 height 15
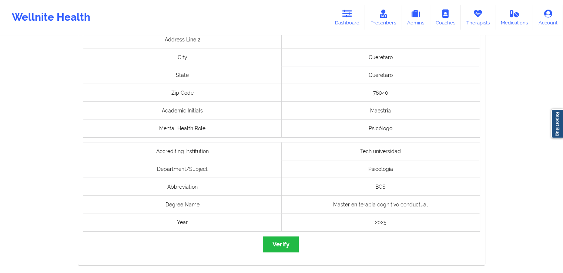
scroll to position [611, 0]
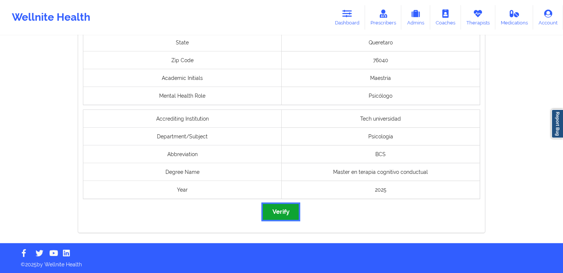
click at [280, 219] on button "Verify" at bounding box center [281, 212] width 36 height 16
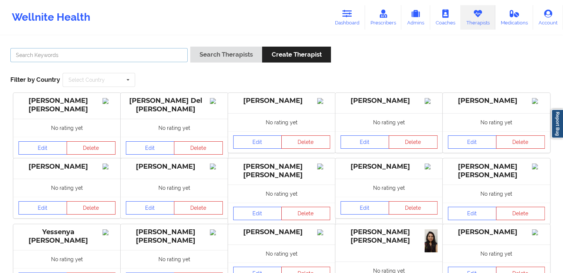
click at [150, 54] on input "text" at bounding box center [98, 55] width 177 height 14
paste input "[PERSON_NAME] [PERSON_NAME]"
type input "[PERSON_NAME] [PERSON_NAME]"
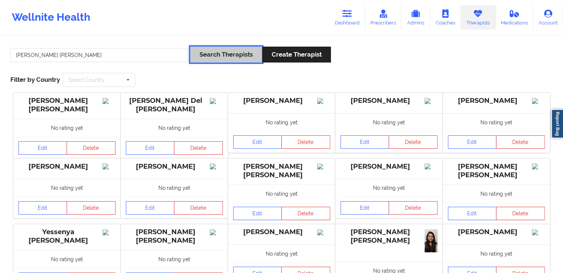
click at [207, 58] on button "Search Therapists" at bounding box center [226, 55] width 72 height 16
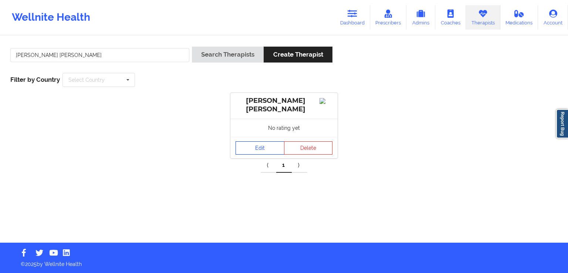
click at [260, 145] on link "Edit" at bounding box center [260, 147] width 49 height 13
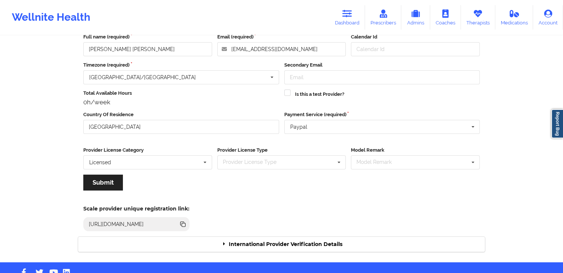
scroll to position [64, 0]
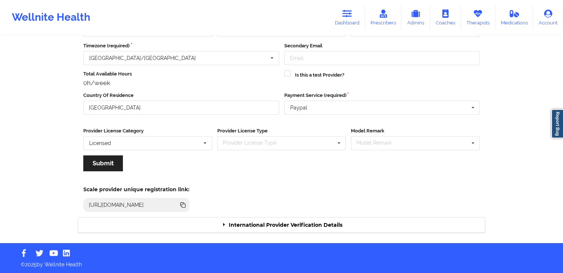
click at [297, 223] on div "International Provider Verification Details" at bounding box center [281, 225] width 407 height 15
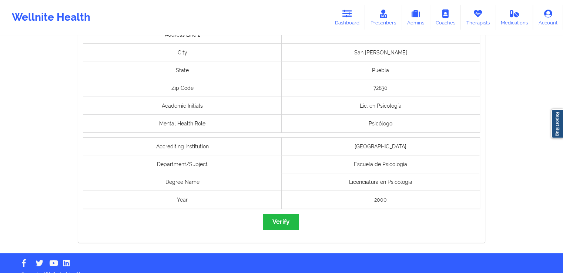
scroll to position [554, 0]
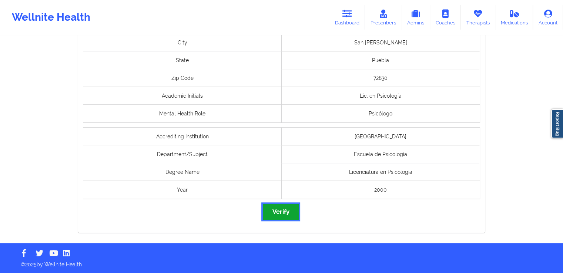
click at [283, 216] on button "Verify" at bounding box center [281, 212] width 36 height 16
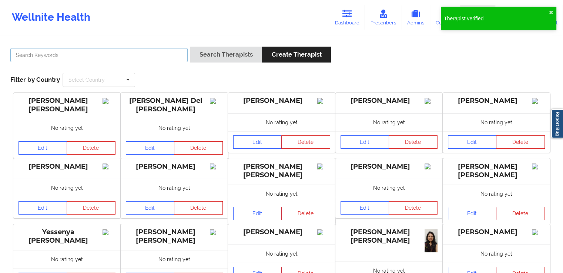
click at [119, 50] on input "text" at bounding box center [98, 55] width 177 height 14
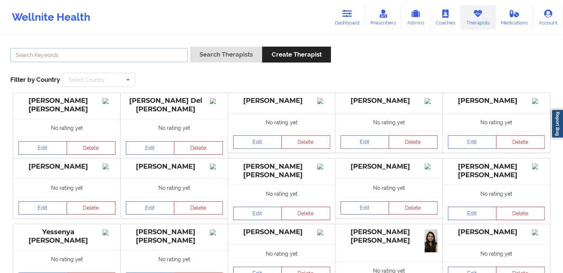
paste input "[PERSON_NAME]"
type input "[PERSON_NAME]"
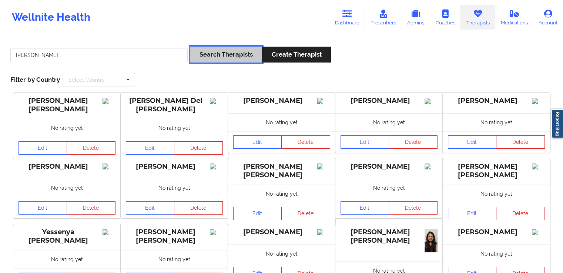
click at [219, 61] on button "Search Therapists" at bounding box center [226, 55] width 72 height 16
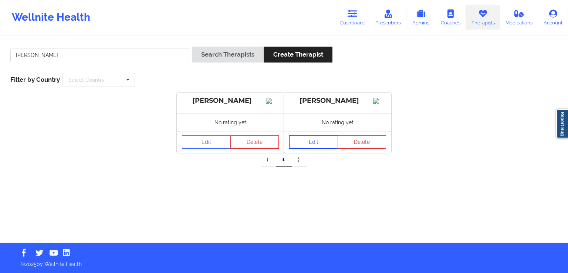
click at [318, 149] on link "Edit" at bounding box center [313, 141] width 49 height 13
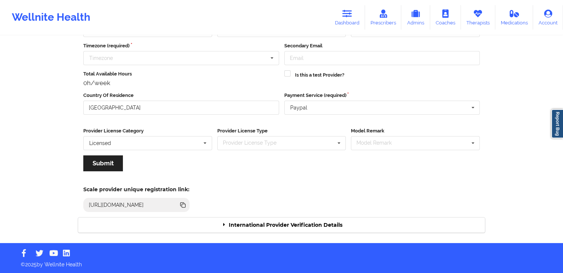
click at [320, 229] on div "International Provider Verification Details" at bounding box center [281, 225] width 407 height 15
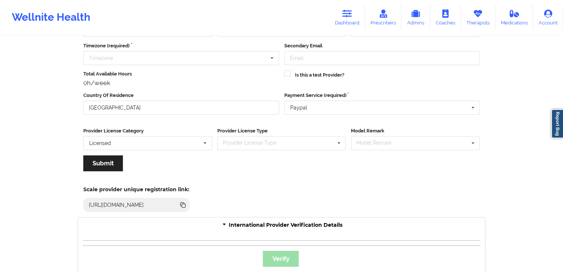
scroll to position [111, 0]
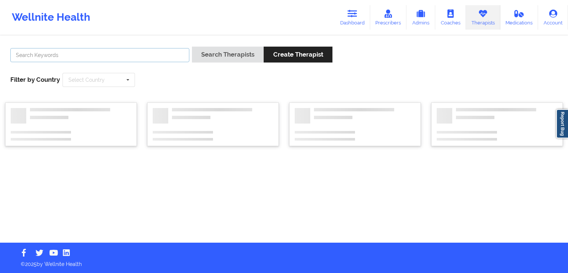
click at [129, 55] on input "text" at bounding box center [99, 55] width 179 height 14
paste input "[PERSON_NAME]"
type input "[PERSON_NAME]"
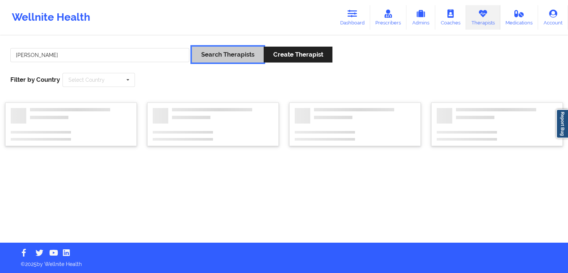
click at [220, 48] on button "Search Therapists" at bounding box center [228, 55] width 72 height 16
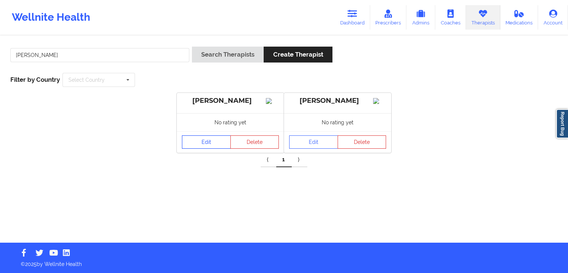
click at [213, 148] on link "Edit" at bounding box center [206, 141] width 49 height 13
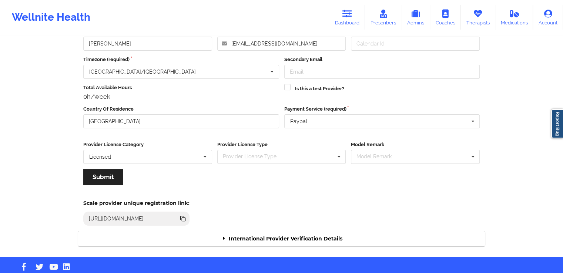
scroll to position [64, 0]
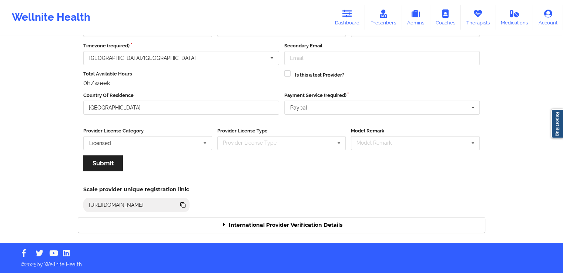
click at [299, 222] on div "International Provider Verification Details" at bounding box center [281, 225] width 407 height 15
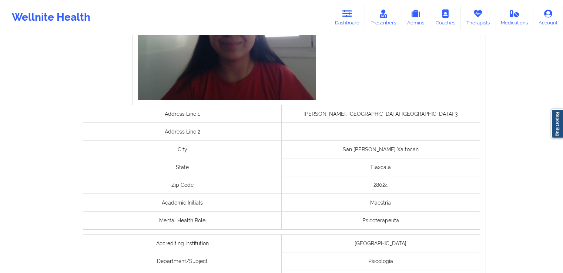
scroll to position [565, 0]
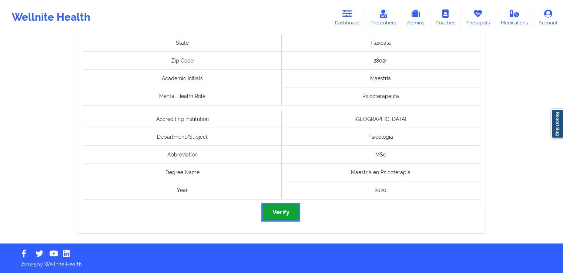
click at [287, 214] on button "Verify" at bounding box center [281, 212] width 36 height 16
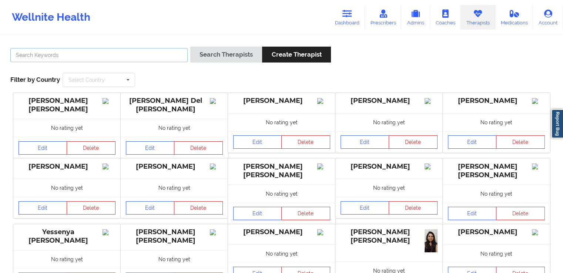
click at [164, 56] on input "text" at bounding box center [98, 55] width 177 height 14
paste input "[PERSON_NAME] [PERSON_NAME]"
type input "[PERSON_NAME] [PERSON_NAME]"
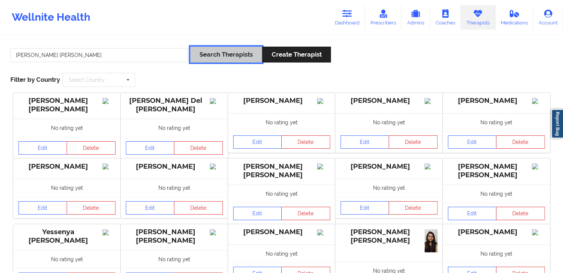
click at [222, 61] on button "Search Therapists" at bounding box center [226, 55] width 72 height 16
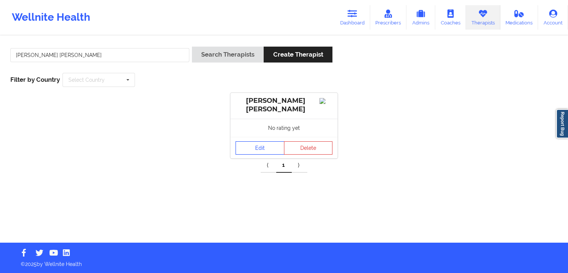
click at [250, 146] on link "Edit" at bounding box center [260, 147] width 49 height 13
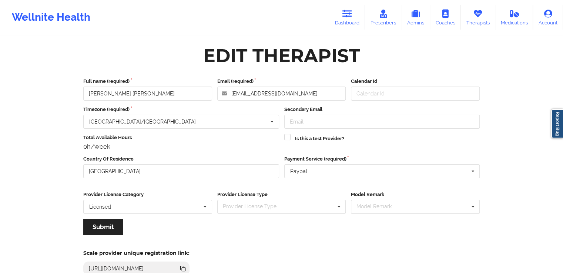
scroll to position [64, 0]
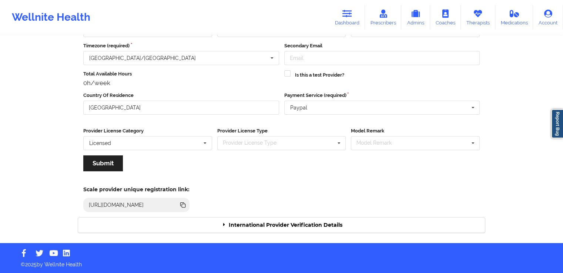
click at [317, 226] on div "International Provider Verification Details" at bounding box center [281, 225] width 407 height 15
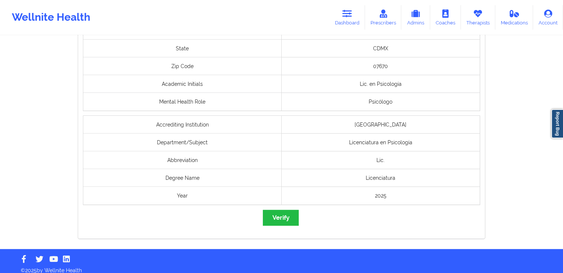
scroll to position [611, 0]
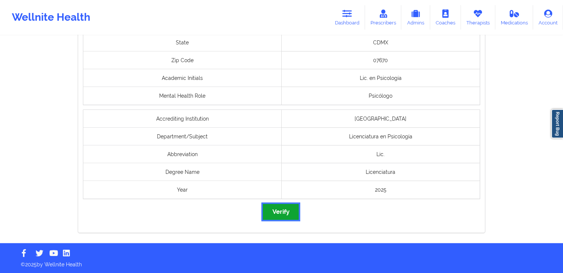
click at [288, 205] on button "Verify" at bounding box center [281, 212] width 36 height 16
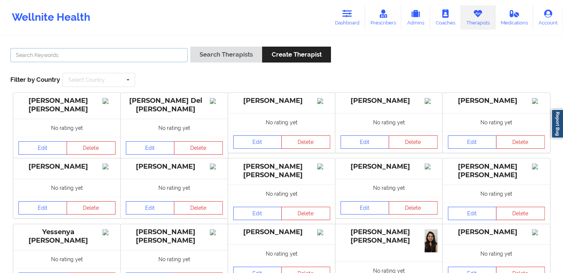
click at [134, 55] on input "text" at bounding box center [98, 55] width 177 height 14
paste input "[PERSON_NAME]"
type input "[PERSON_NAME]"
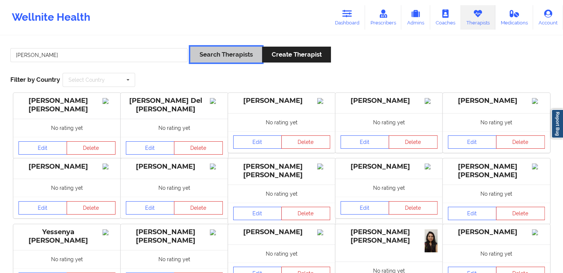
click at [222, 55] on button "Search Therapists" at bounding box center [226, 55] width 72 height 16
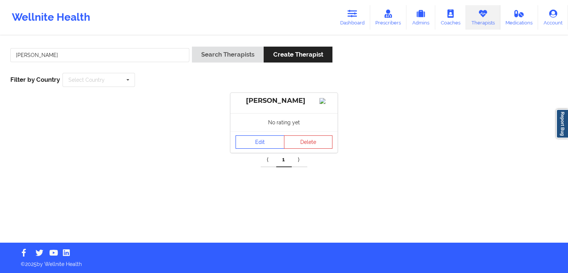
click at [261, 146] on link "Edit" at bounding box center [260, 141] width 49 height 13
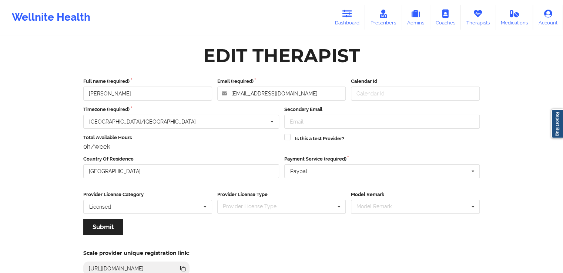
scroll to position [64, 0]
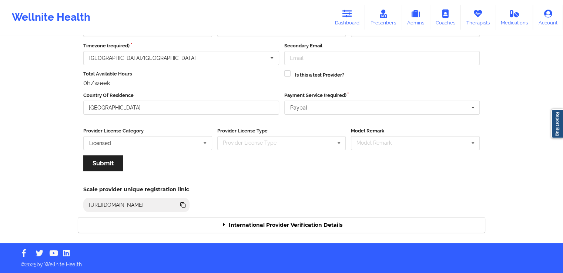
click at [331, 226] on div "International Provider Verification Details" at bounding box center [281, 225] width 407 height 15
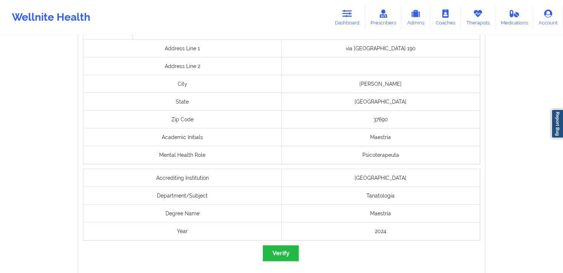
scroll to position [565, 0]
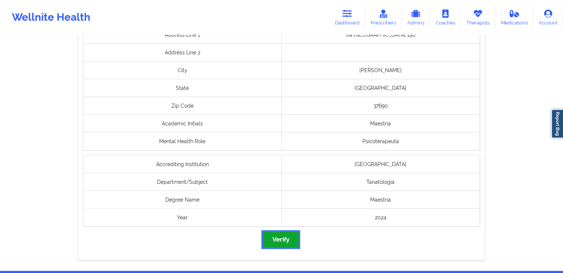
click at [271, 237] on button "Verify" at bounding box center [281, 240] width 36 height 16
